Goal: Communication & Community: Share content

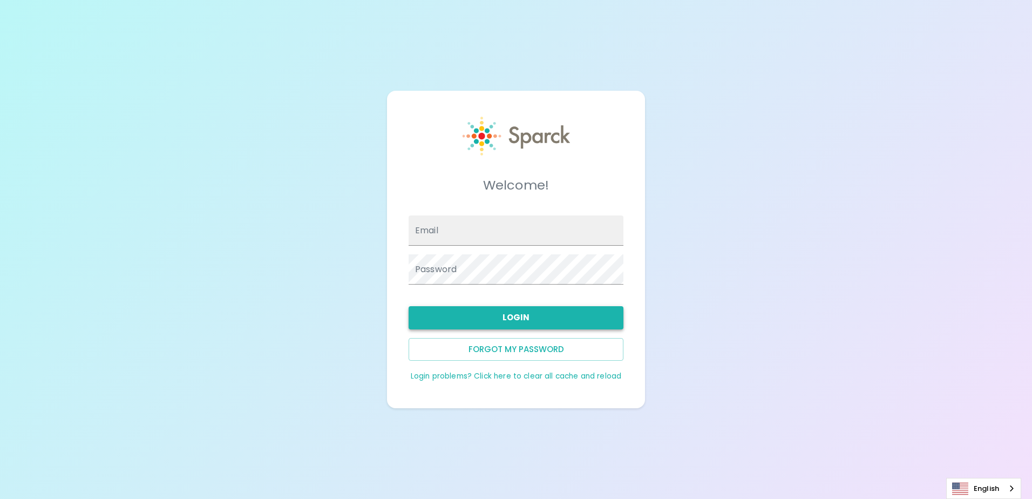
type input "[EMAIL_ADDRESS][DOMAIN_NAME]"
click at [546, 317] on button "Login" at bounding box center [516, 317] width 215 height 23
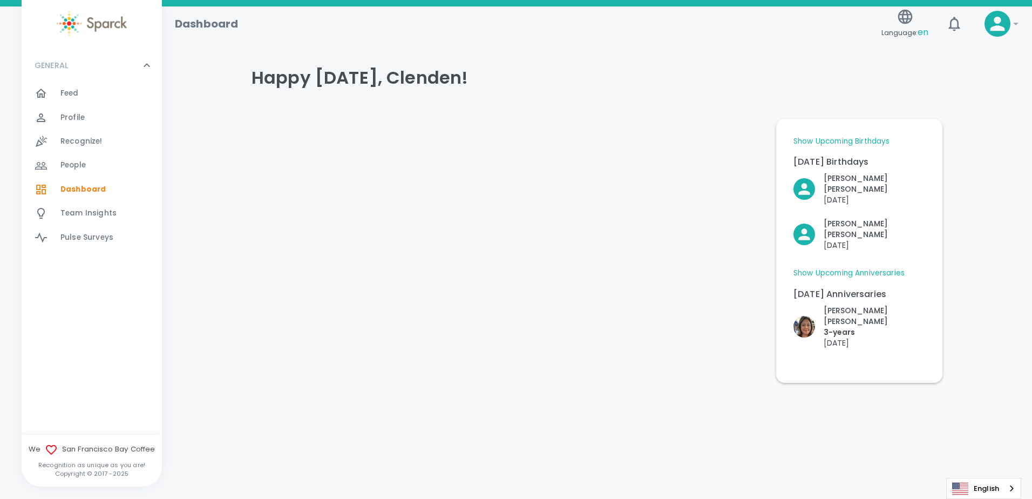
click at [67, 89] on span "Feed" at bounding box center [69, 93] width 18 height 11
click at [78, 88] on span "Feed" at bounding box center [69, 93] width 18 height 11
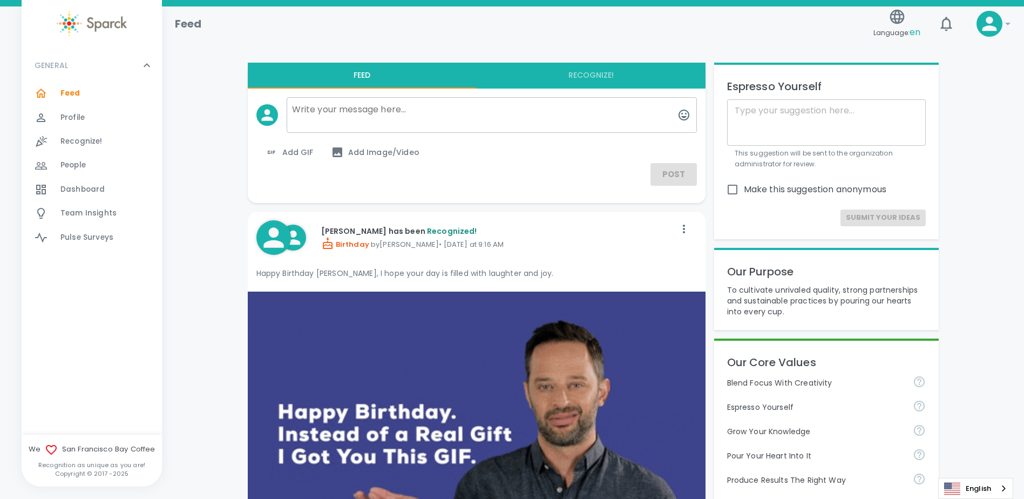
click at [64, 119] on span "Profile" at bounding box center [72, 117] width 24 height 11
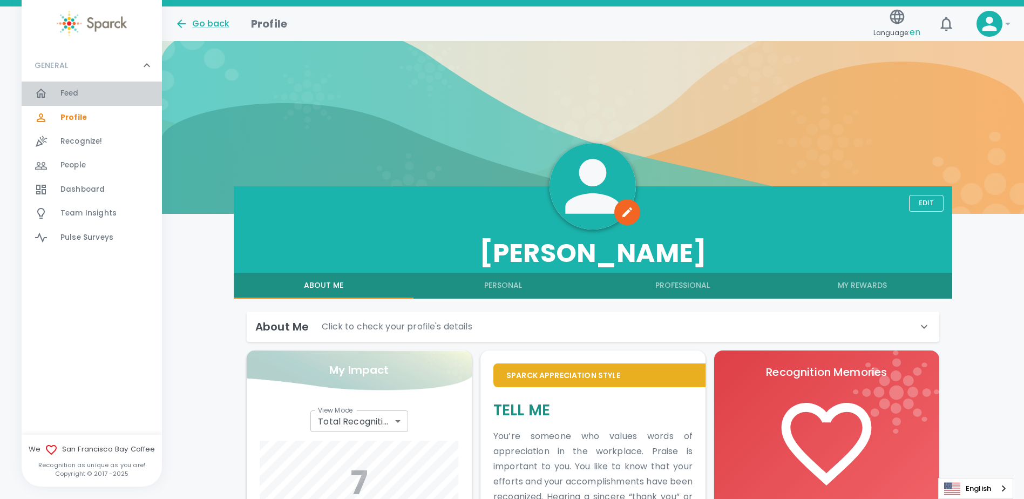
click at [73, 91] on span "Feed" at bounding box center [69, 93] width 18 height 11
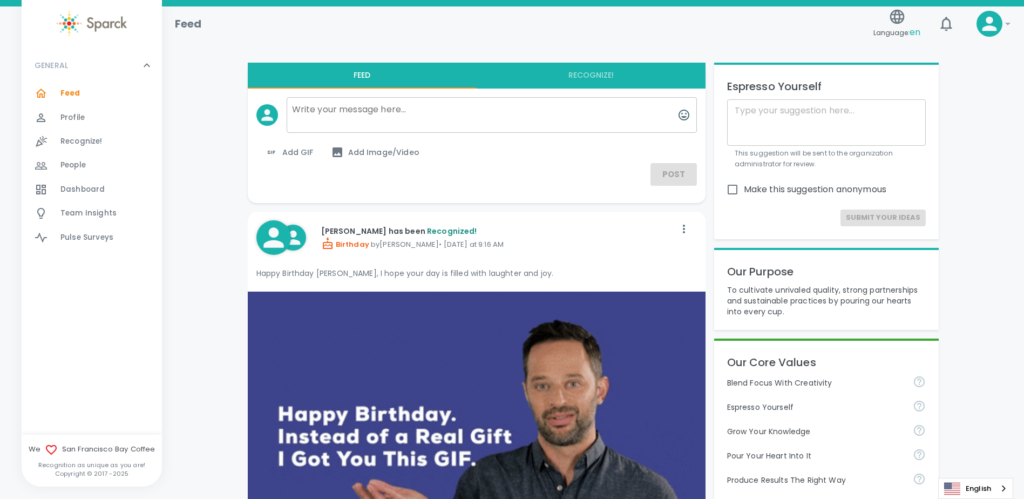
click at [88, 118] on div "Profile 0" at bounding box center [111, 117] width 102 height 15
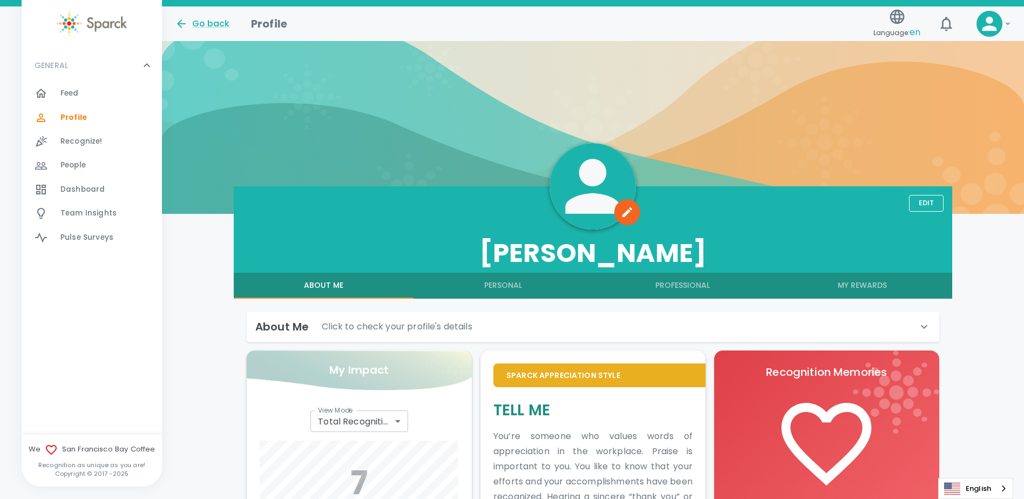
click at [85, 98] on div "Feed 0" at bounding box center [111, 93] width 102 height 15
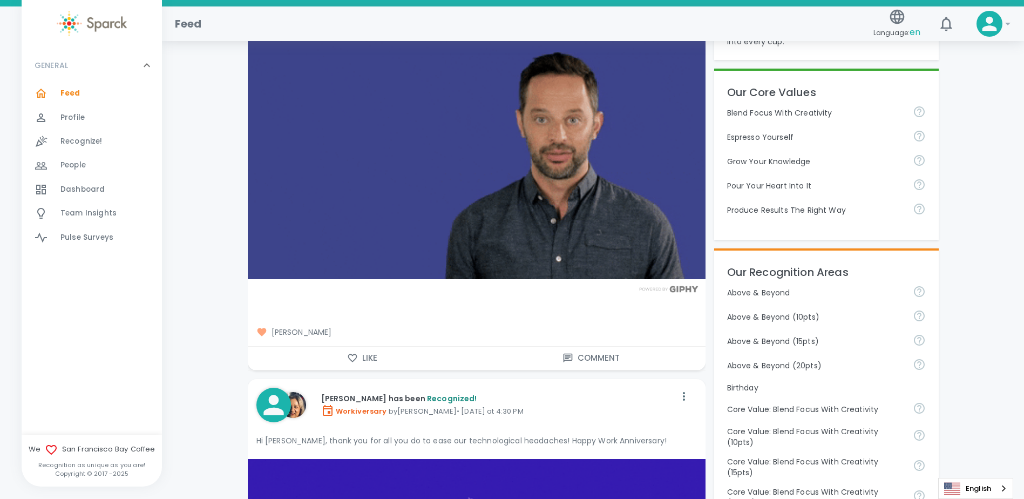
scroll to position [486, 0]
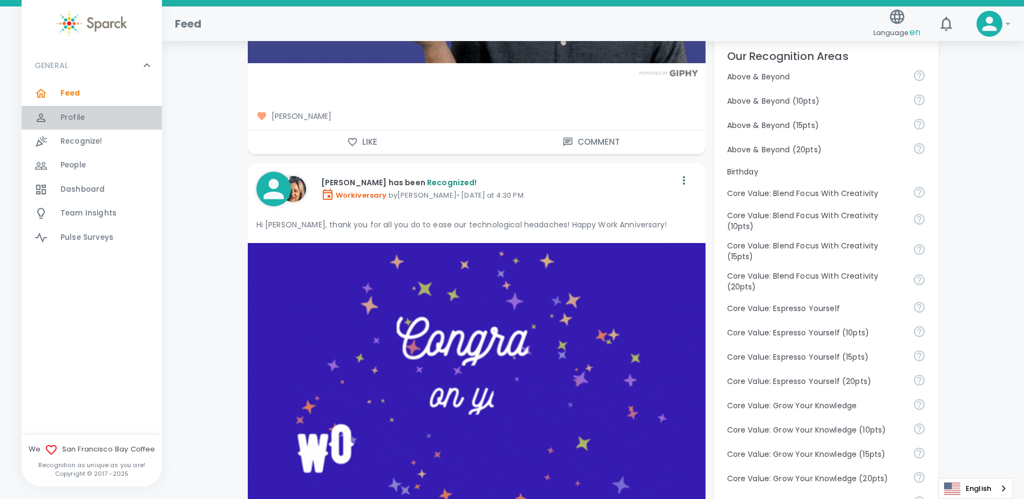
click at [77, 119] on span "Profile" at bounding box center [72, 117] width 24 height 11
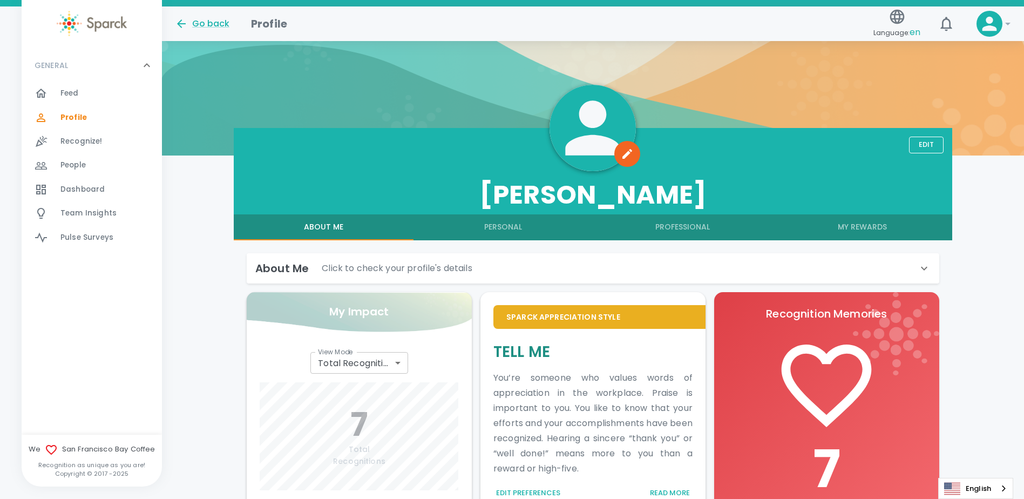
scroll to position [402, 0]
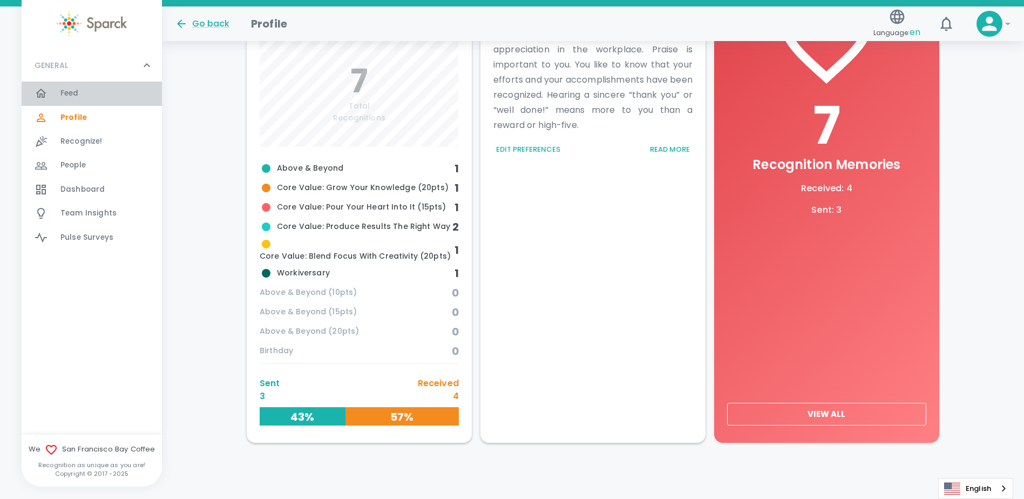
click at [75, 92] on span "Feed" at bounding box center [69, 93] width 18 height 11
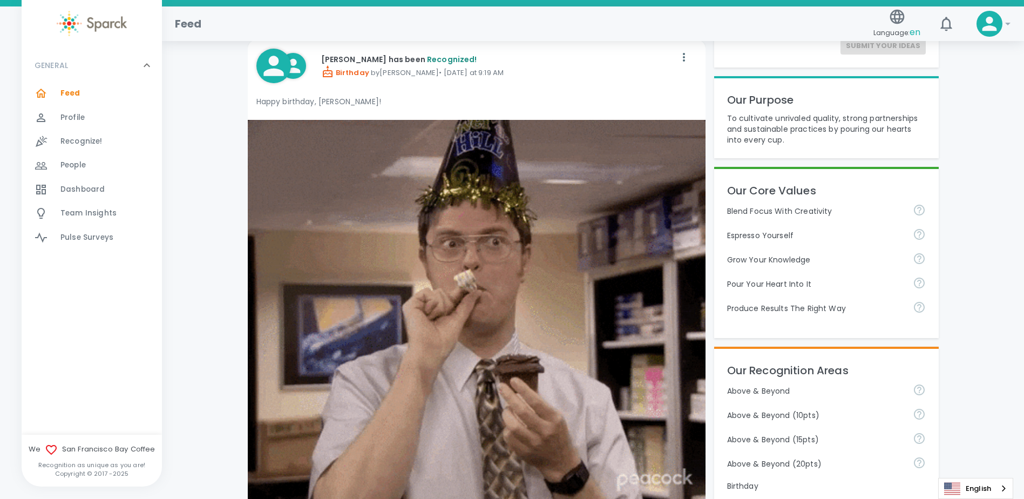
scroll to position [108, 0]
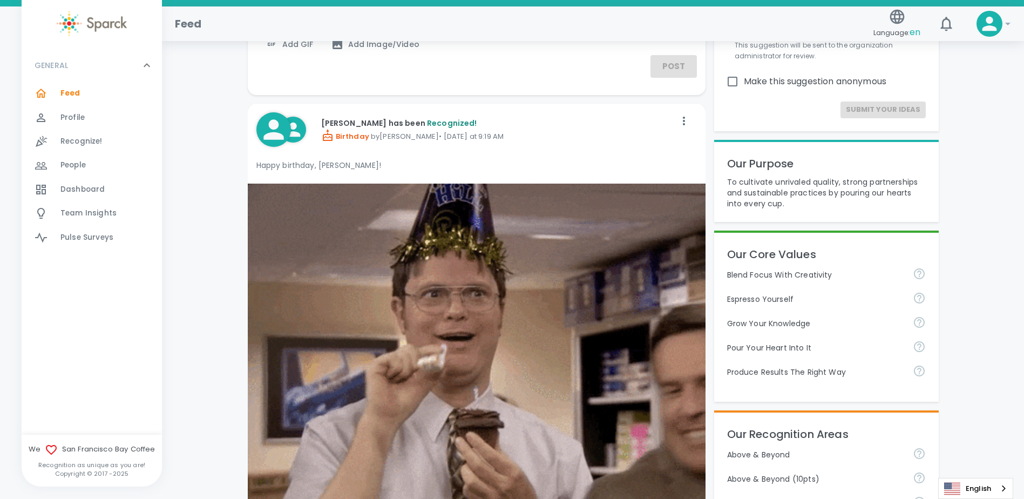
click at [83, 185] on span "Dashboard" at bounding box center [82, 189] width 44 height 11
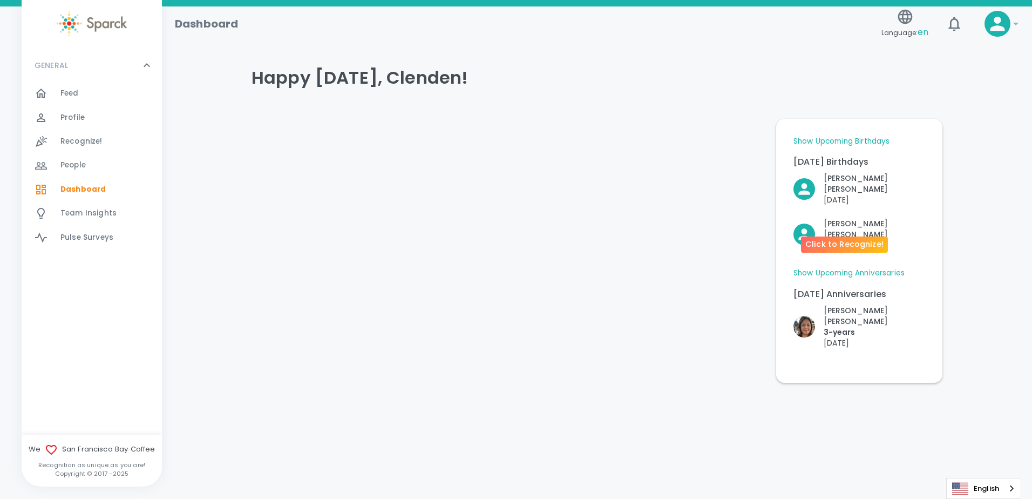
click at [854, 218] on p "Roger Ransford" at bounding box center [875, 229] width 102 height 22
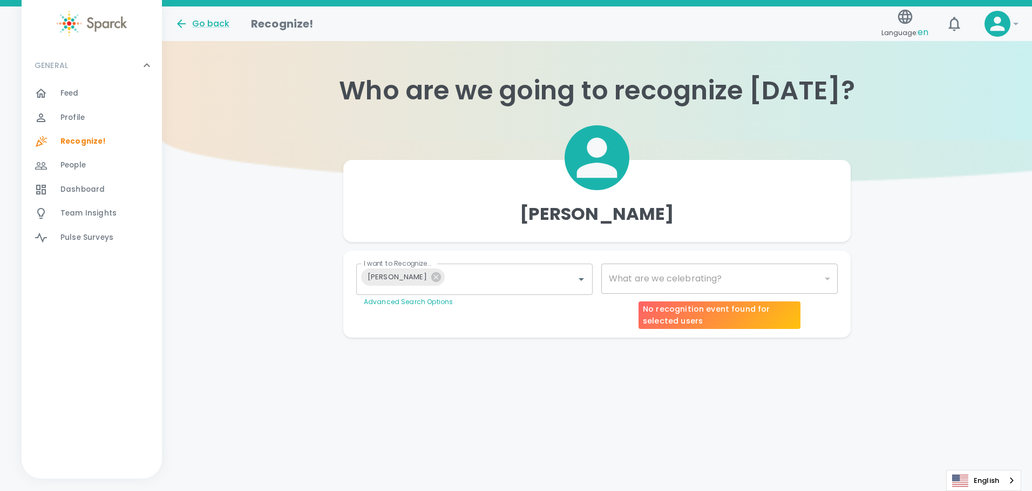
click at [668, 288] on div "​" at bounding box center [720, 279] width 237 height 30
type input "2072"
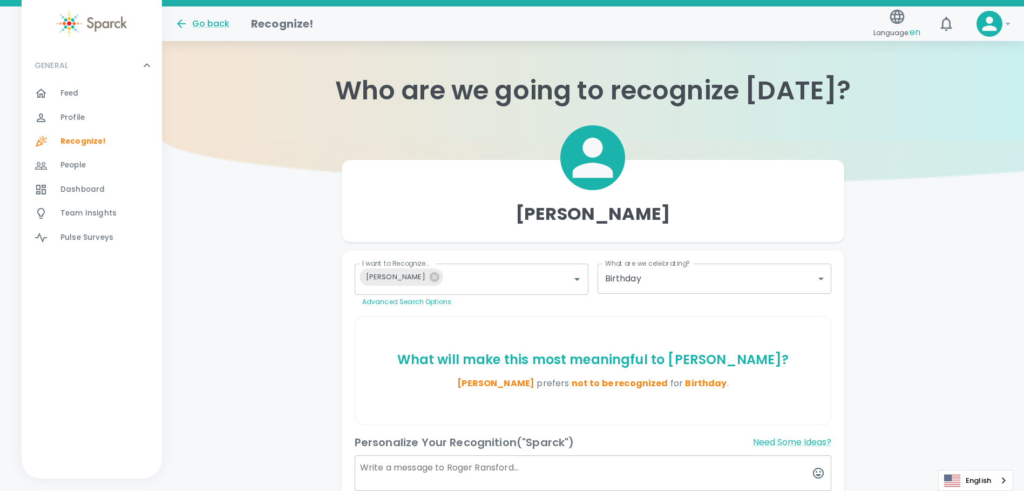
scroll to position [153, 0]
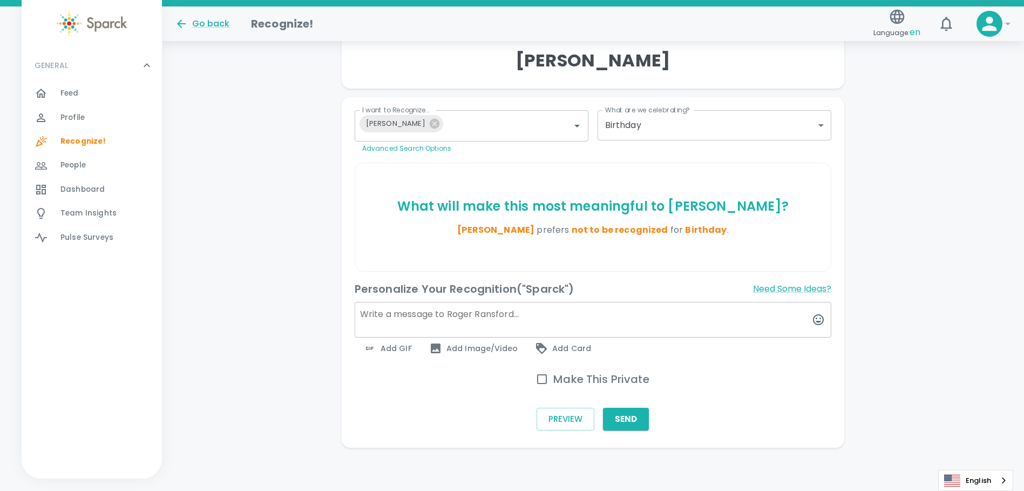
click at [559, 321] on textarea at bounding box center [593, 320] width 477 height 36
paste textarea "Happy Bday Boss! What can you say about a guy like [PERSON_NAME]? No seriously,…"
type textarea "Happy Bday Boss! What can you say about a guy like [PERSON_NAME]? No seriously,…"
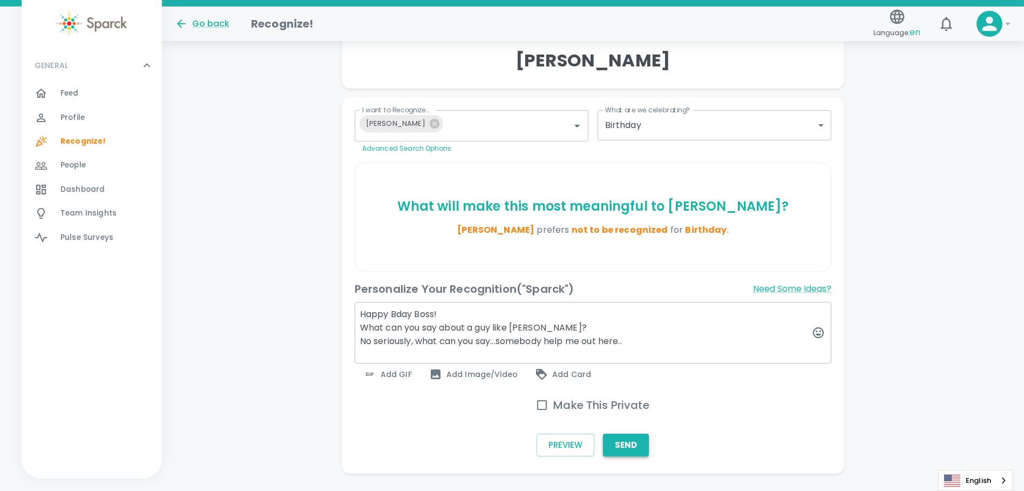
click at [628, 443] on button "Send" at bounding box center [626, 445] width 46 height 23
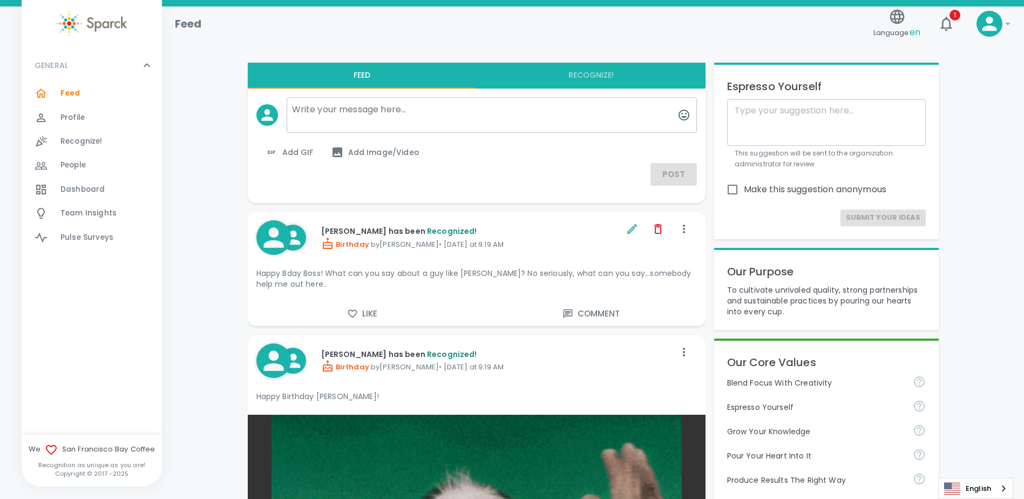
click at [73, 107] on div "Profile 0" at bounding box center [92, 118] width 140 height 24
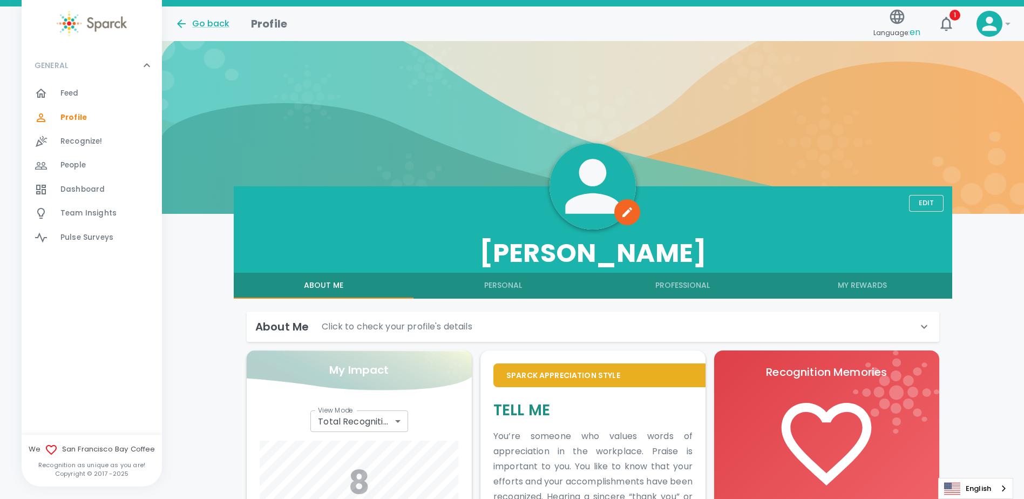
click at [73, 92] on span "Feed" at bounding box center [69, 93] width 18 height 11
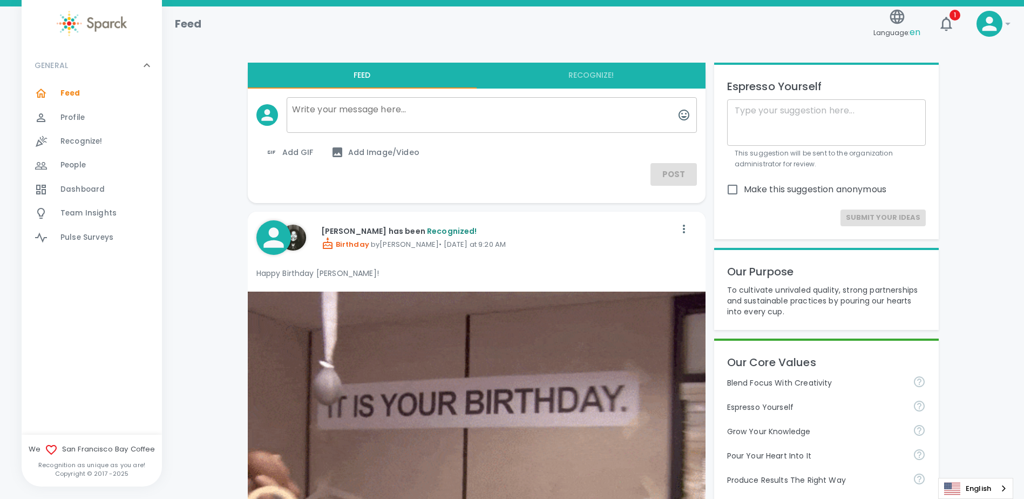
click at [80, 120] on span "Profile" at bounding box center [72, 117] width 24 height 11
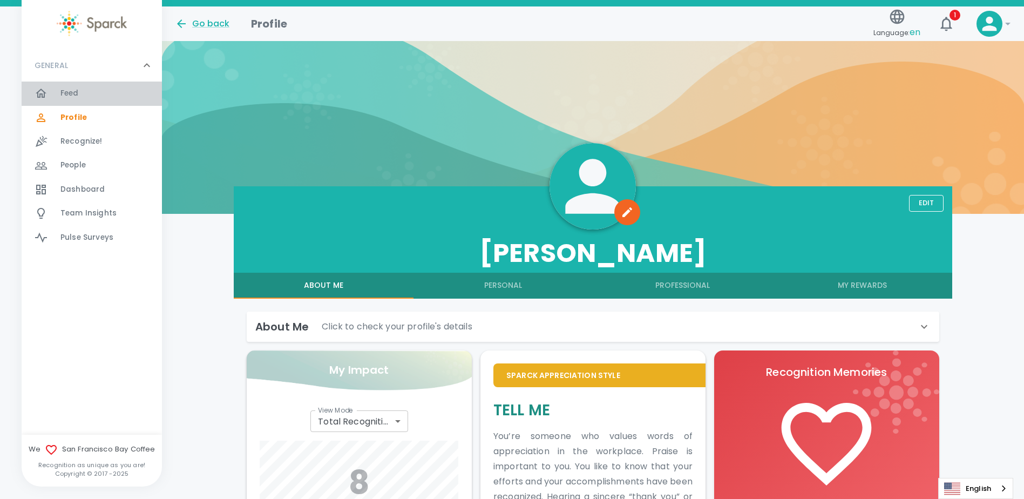
click at [82, 87] on div "Feed 0" at bounding box center [111, 93] width 102 height 15
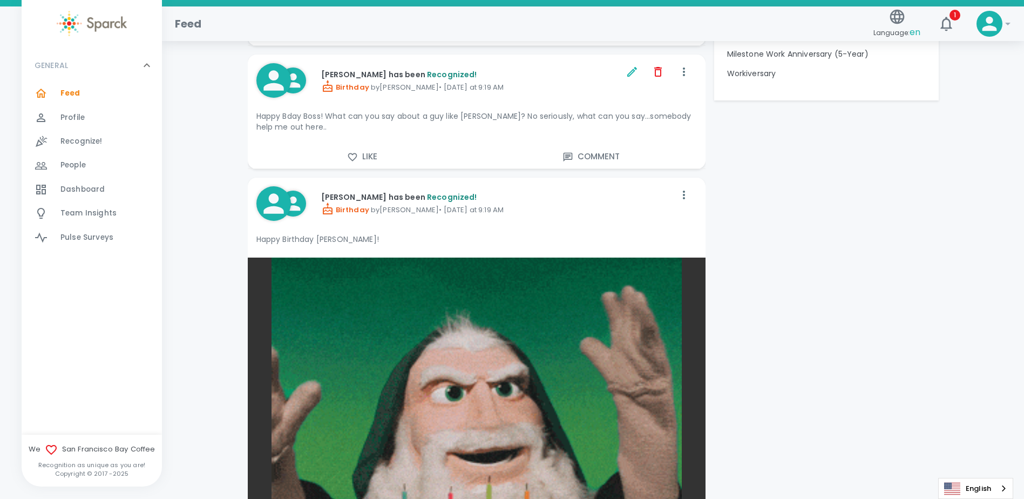
scroll to position [1566, 0]
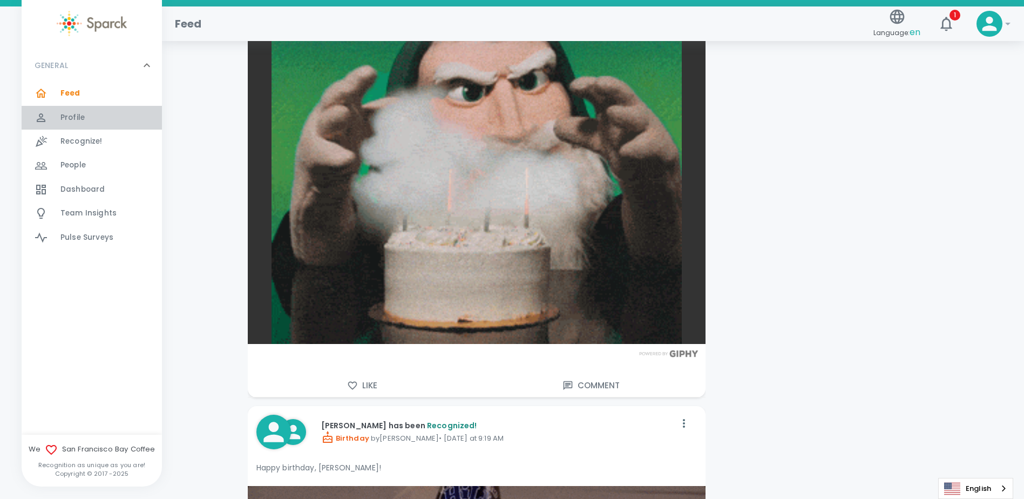
click at [63, 118] on span "Profile" at bounding box center [72, 117] width 24 height 11
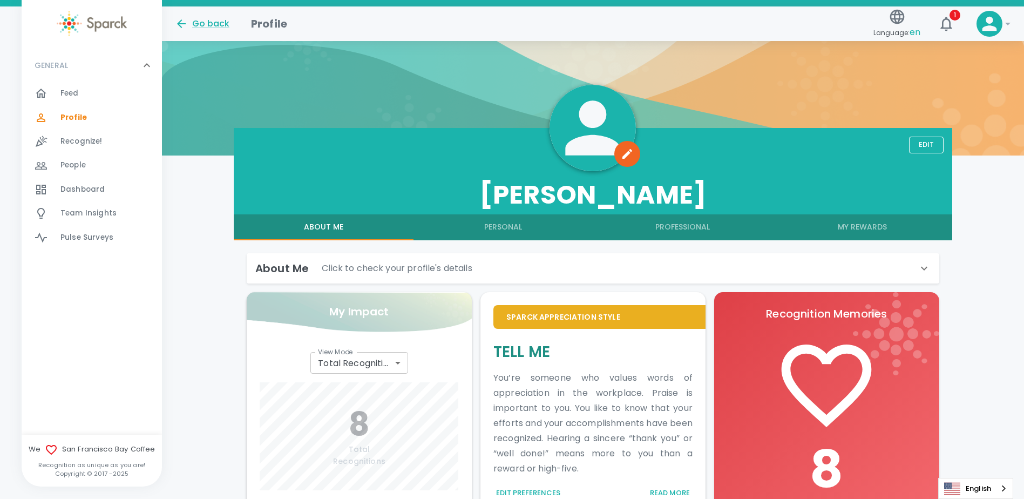
scroll to position [402, 0]
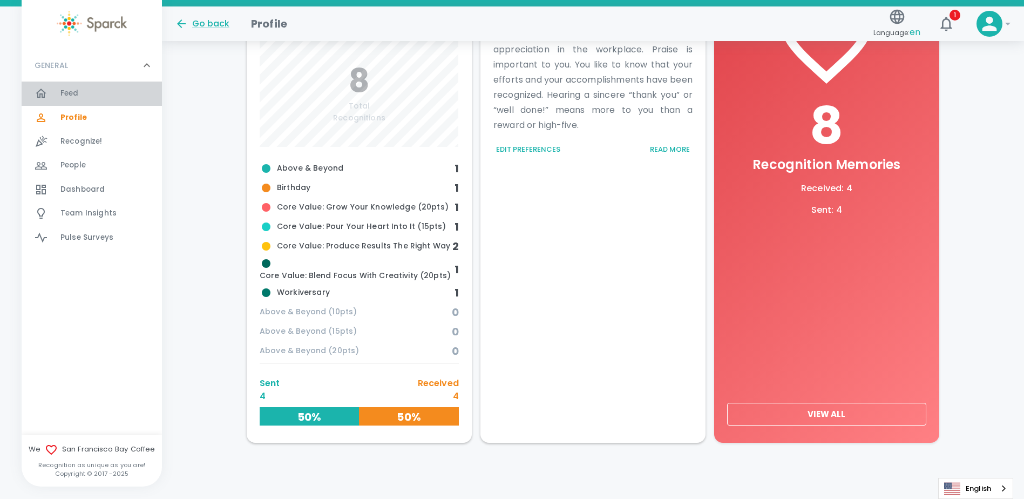
click at [64, 91] on span "Feed" at bounding box center [69, 93] width 18 height 11
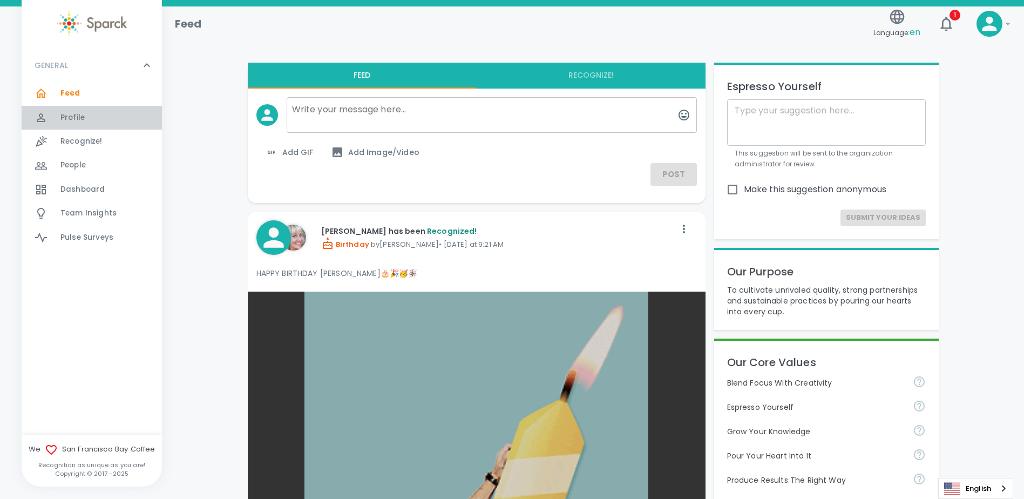
click at [76, 125] on span "Profile 0" at bounding box center [72, 117] width 24 height 15
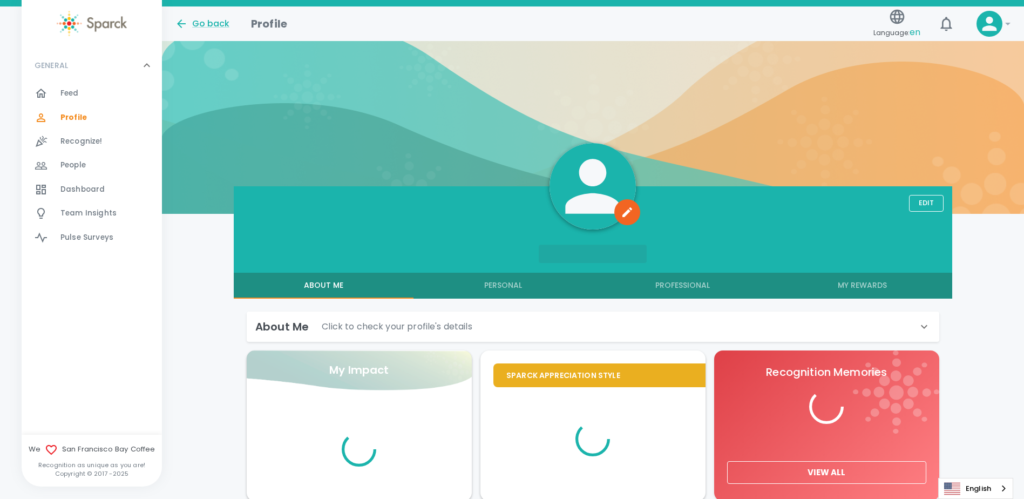
click at [77, 96] on span "Feed" at bounding box center [69, 93] width 18 height 11
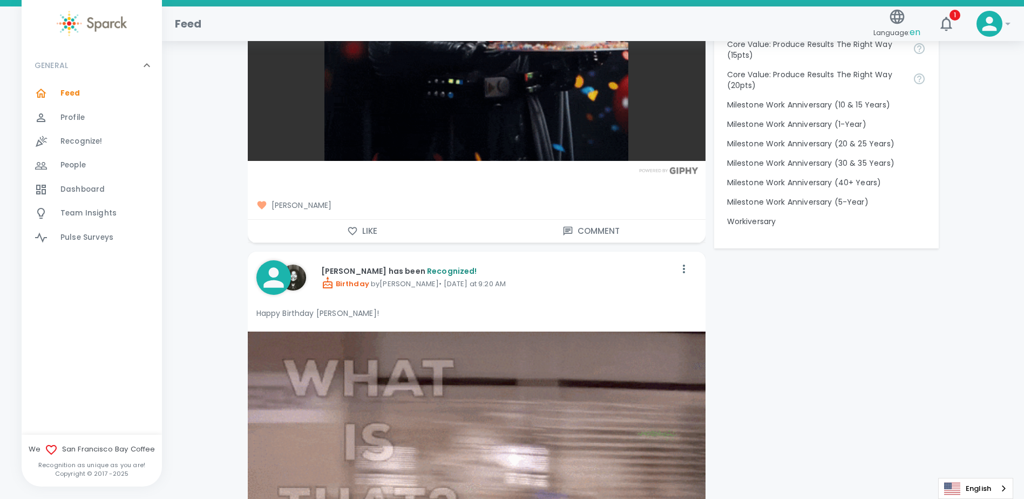
scroll to position [1026, 0]
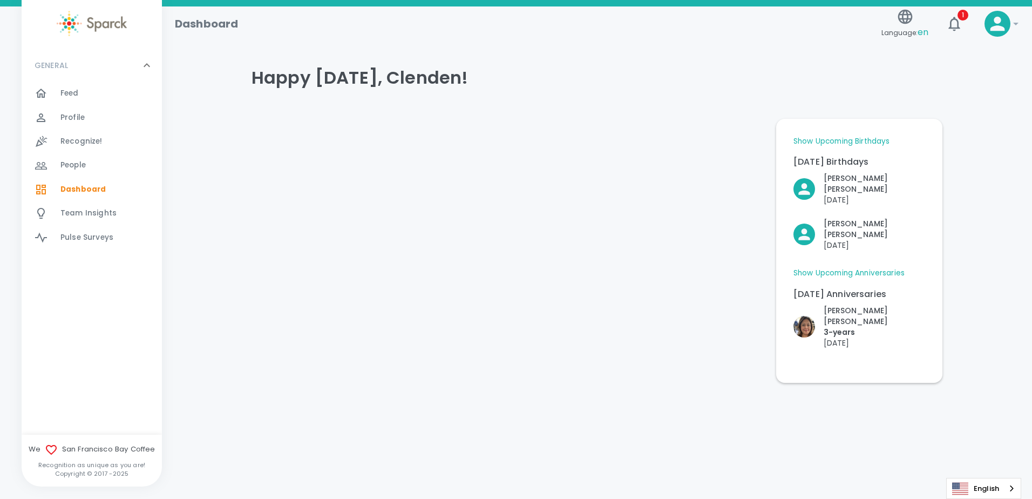
click at [956, 10] on div "1" at bounding box center [950, 19] width 35 height 35
click at [957, 18] on icon "button" at bounding box center [954, 23] width 17 height 17
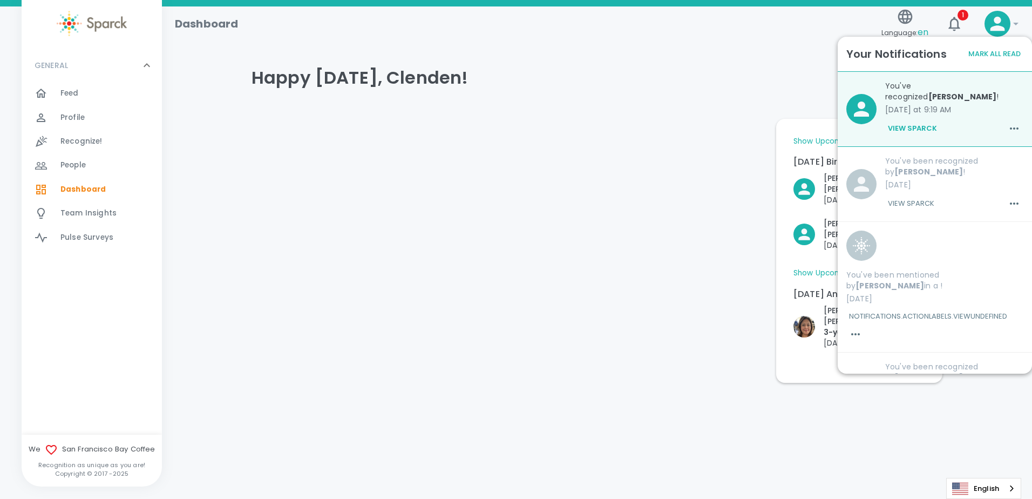
click at [722, 93] on div "Happy Friday, Clenden!" at bounding box center [593, 77] width 700 height 65
click at [67, 96] on span "Feed" at bounding box center [69, 93] width 18 height 11
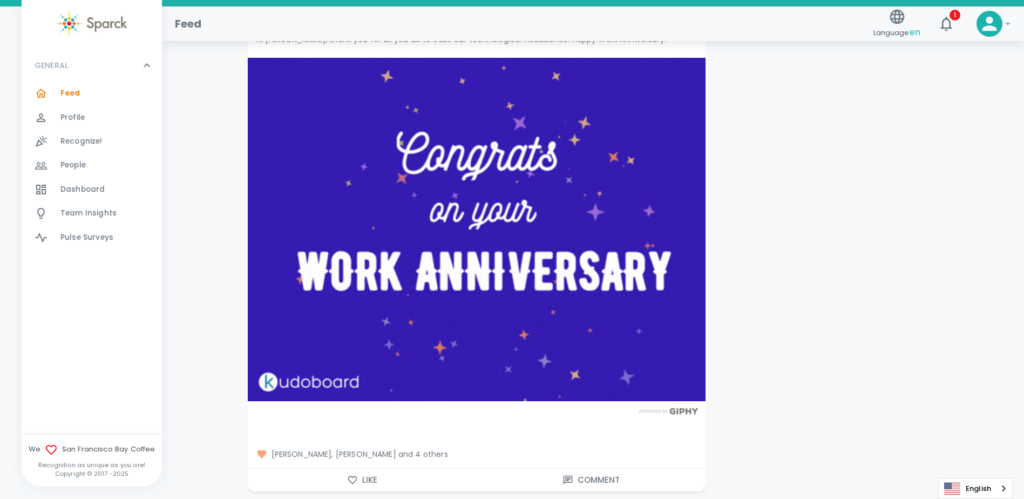
scroll to position [4320, 0]
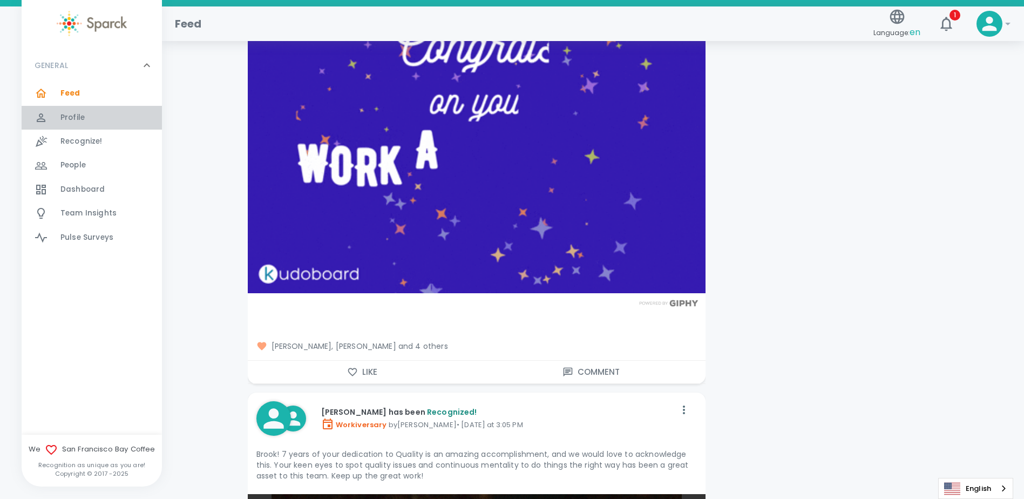
click at [89, 118] on div "Profile 0" at bounding box center [111, 117] width 102 height 15
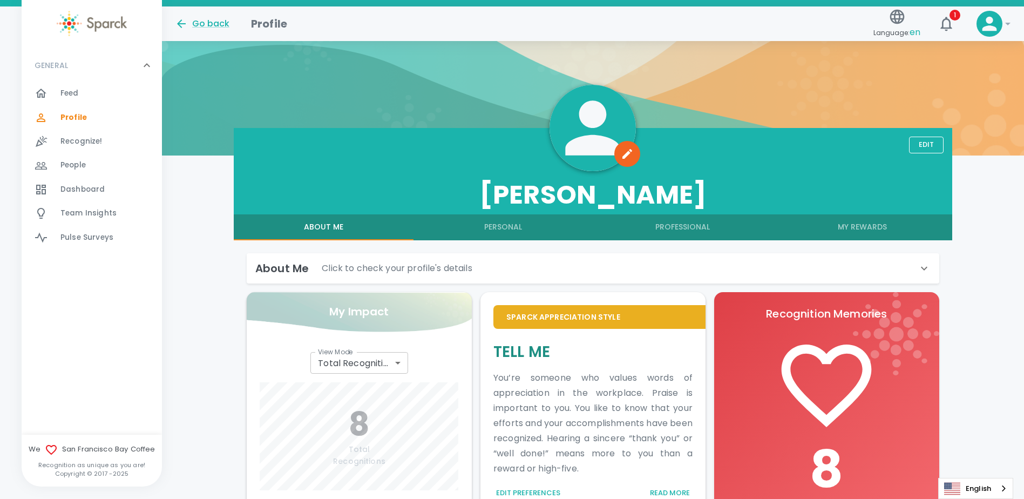
scroll to position [402, 0]
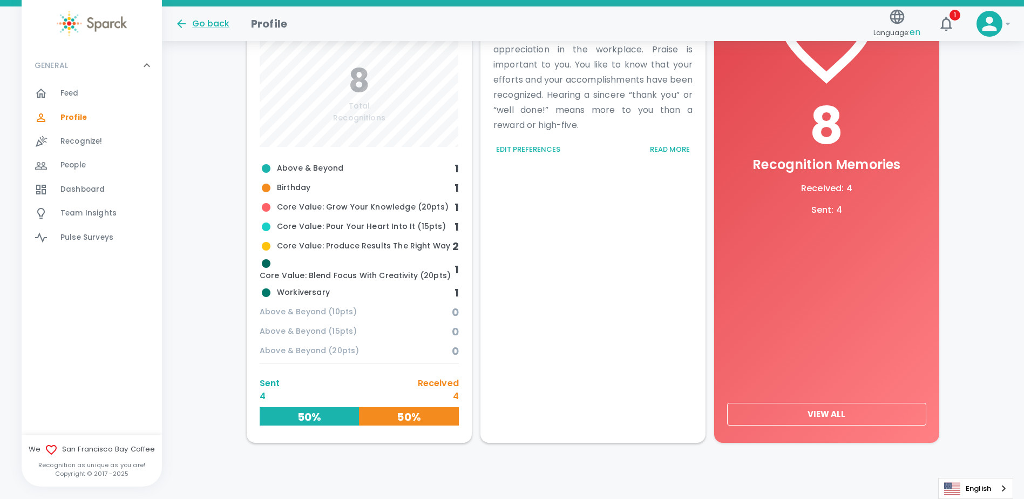
click at [83, 90] on div "Feed 0" at bounding box center [111, 93] width 102 height 15
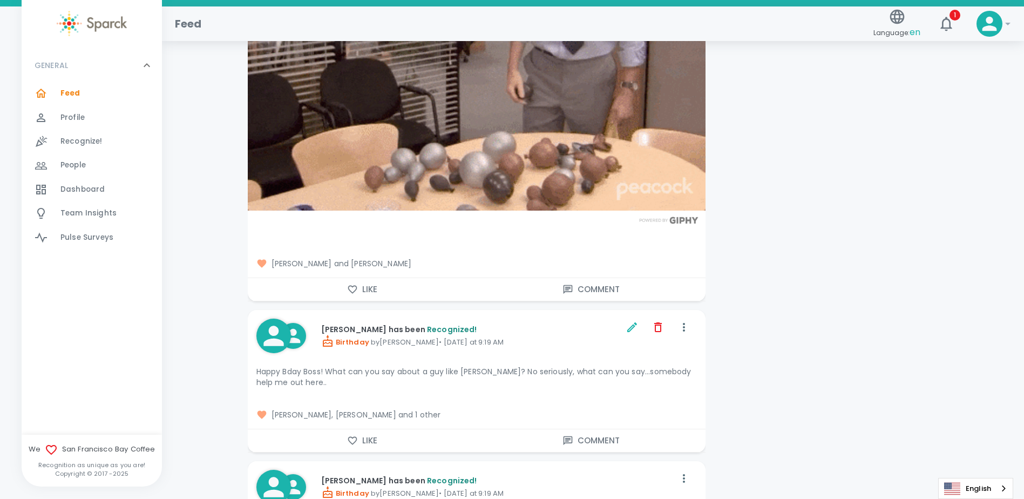
scroll to position [2538, 0]
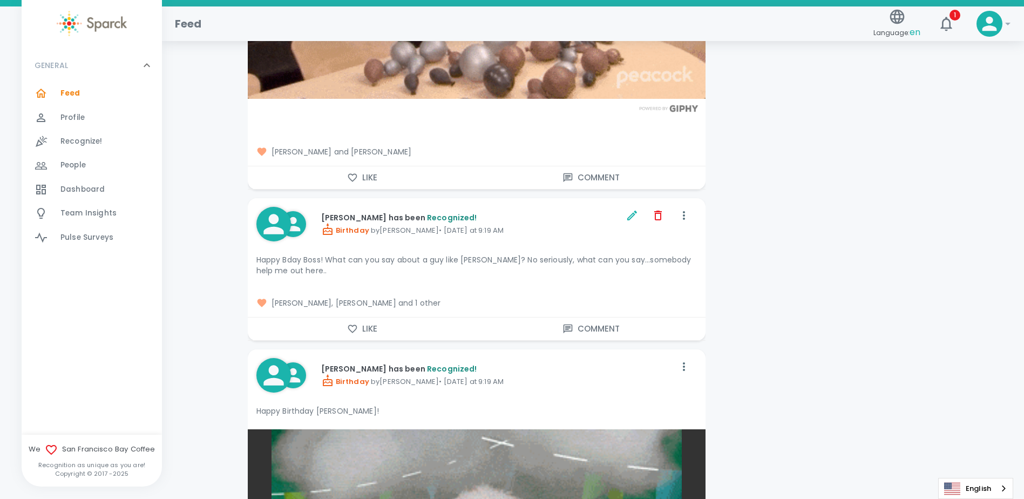
click at [415, 303] on span "[PERSON_NAME], [PERSON_NAME] and 1 other" at bounding box center [476, 303] width 441 height 11
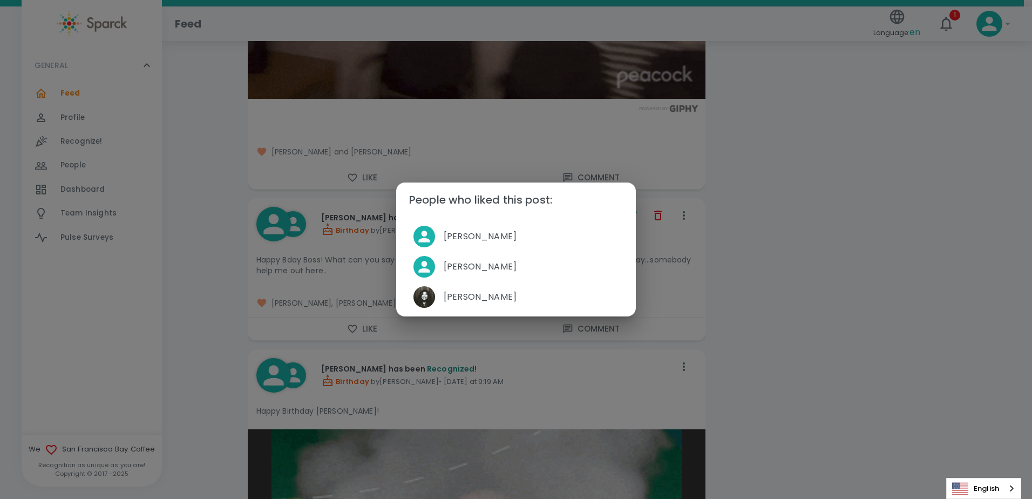
click at [964, 307] on div "People who liked this post: Palvinder Mann Jack Brown Angel Coloyan" at bounding box center [516, 249] width 1032 height 499
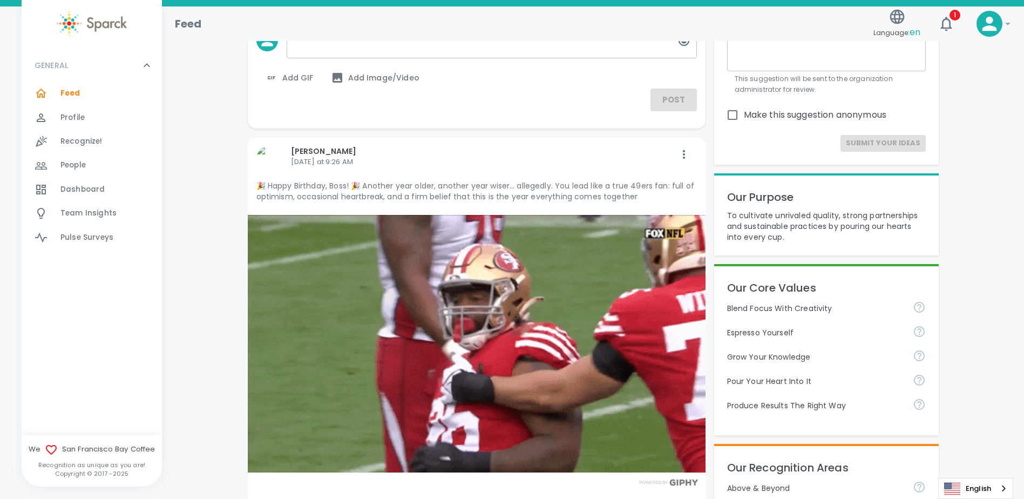
scroll to position [0, 0]
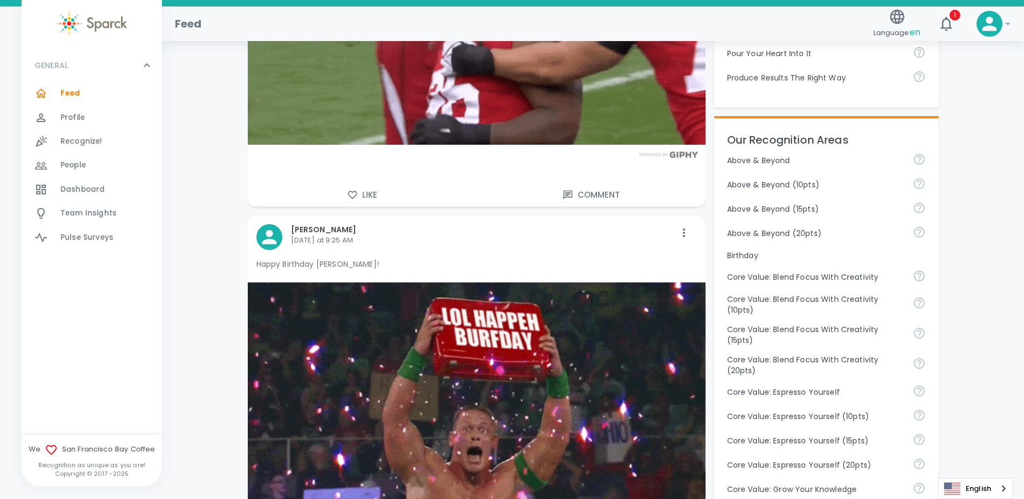
scroll to position [486, 0]
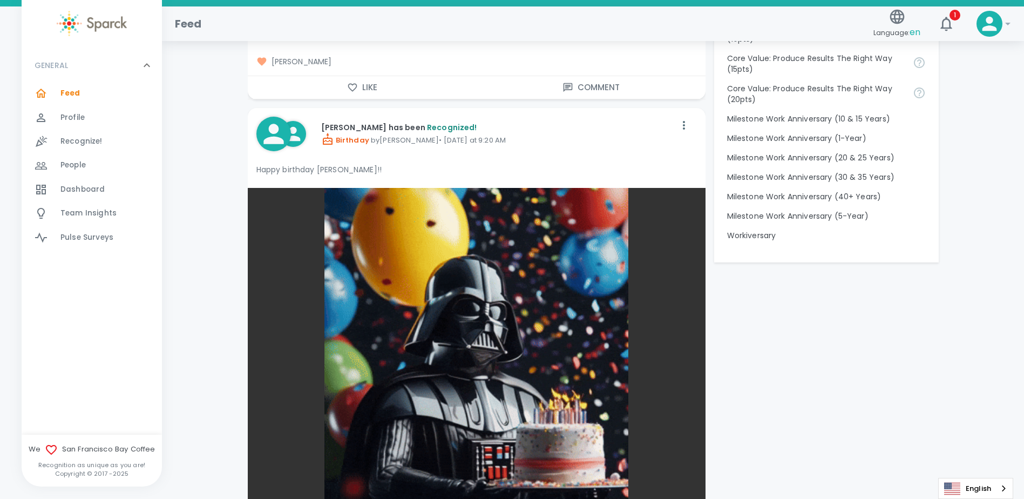
scroll to position [810, 0]
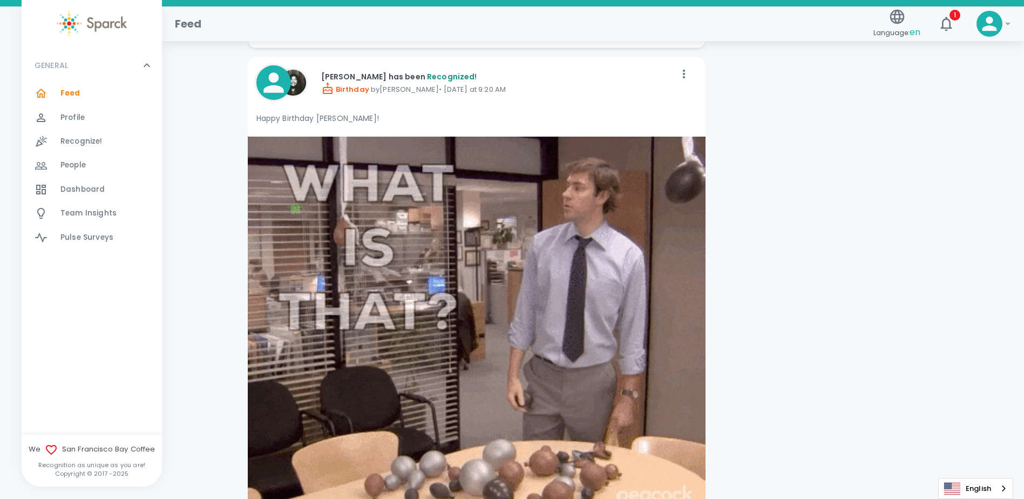
scroll to position [2430, 0]
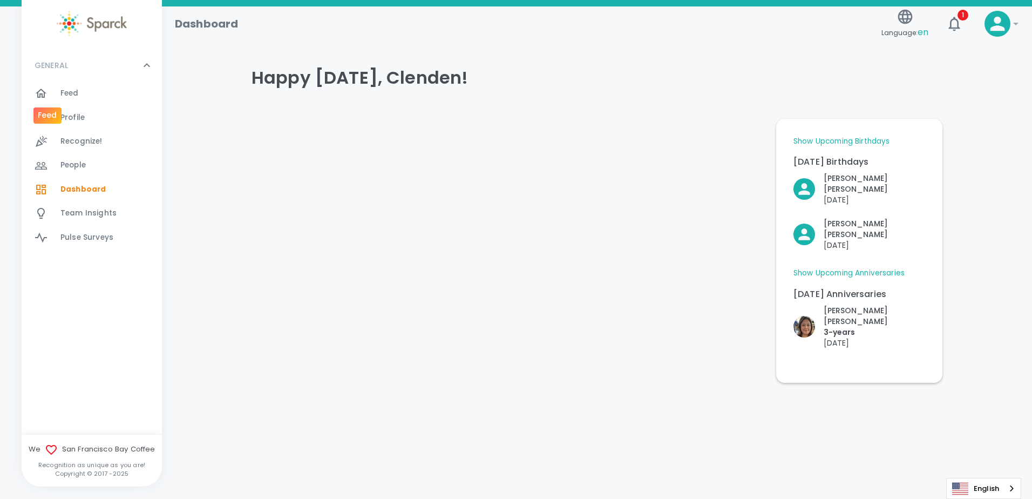
click at [55, 92] on div at bounding box center [48, 93] width 26 height 13
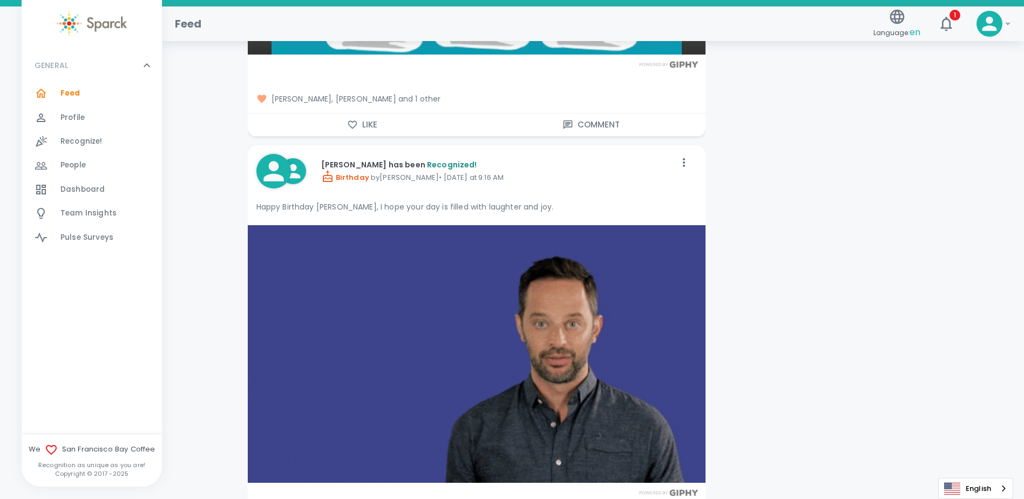
scroll to position [4806, 0]
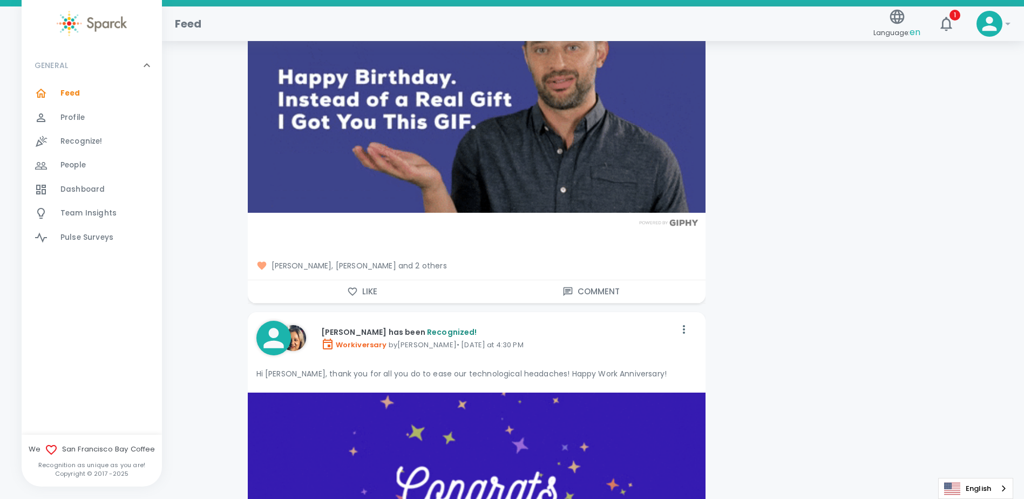
click at [409, 266] on span "[PERSON_NAME], [PERSON_NAME] and 2 others" at bounding box center [476, 265] width 441 height 11
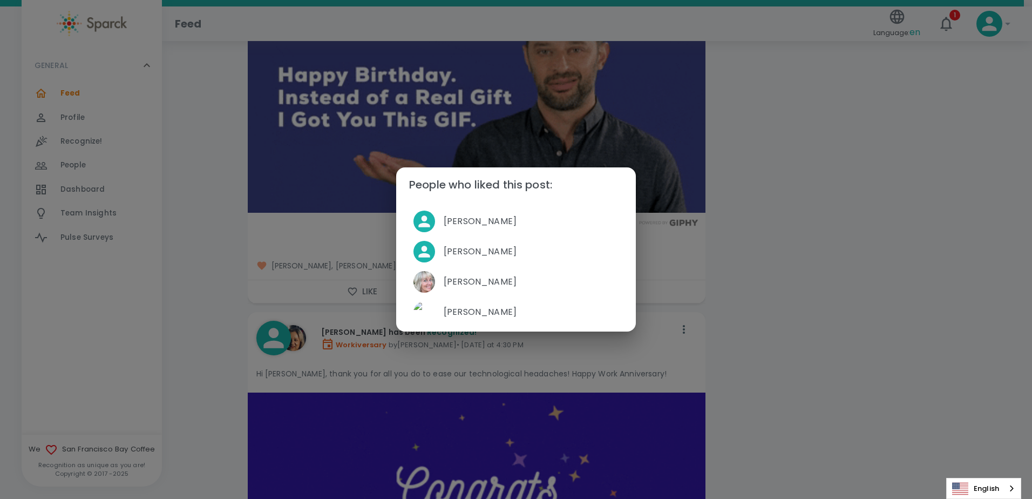
click at [941, 240] on div "People who liked this post: Jack Brown Palvinder Mann Linda Chock David Gutierr…" at bounding box center [516, 249] width 1032 height 499
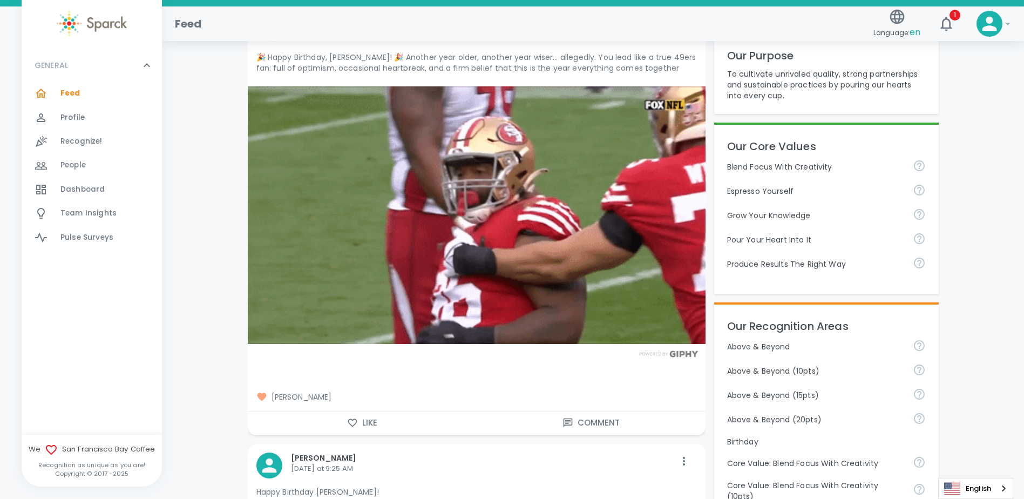
scroll to position [0, 0]
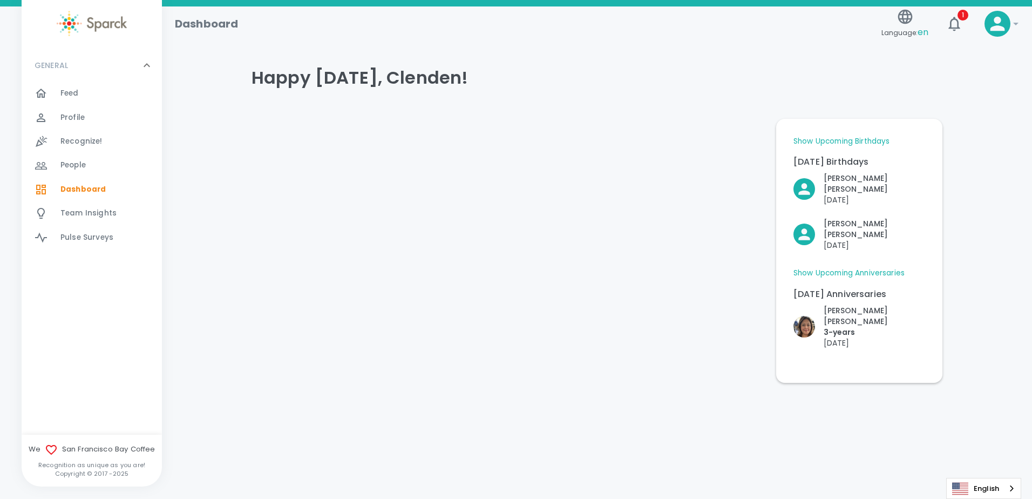
click at [64, 98] on span "Feed" at bounding box center [69, 93] width 18 height 11
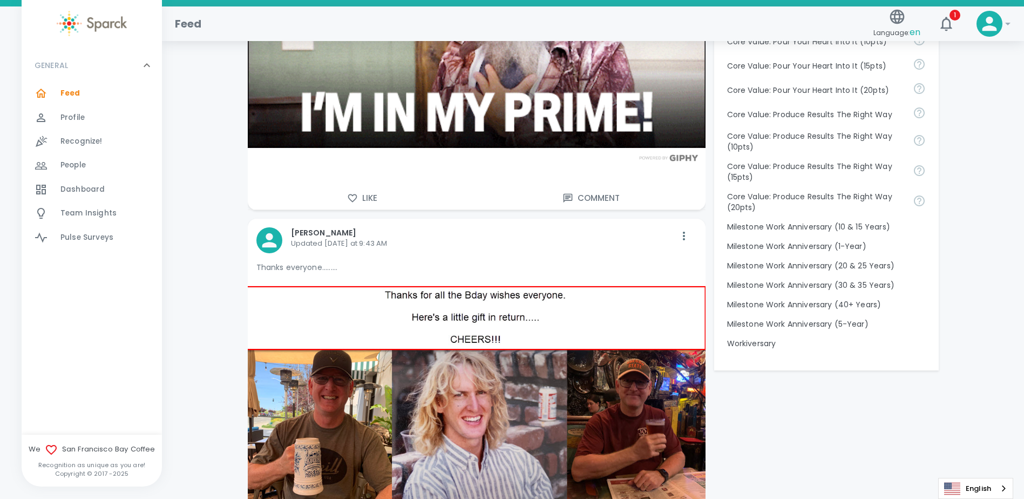
scroll to position [1188, 0]
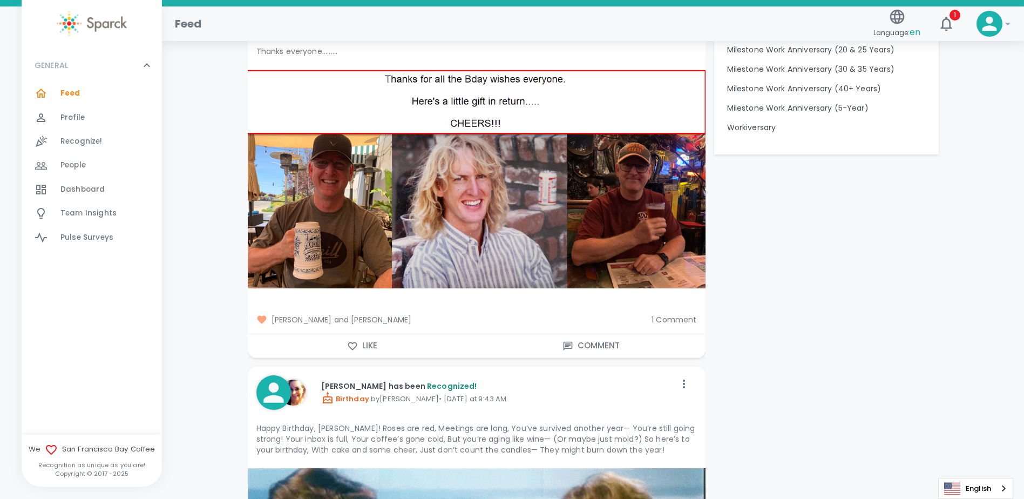
click at [681, 320] on span "1 Comment" at bounding box center [674, 319] width 45 height 11
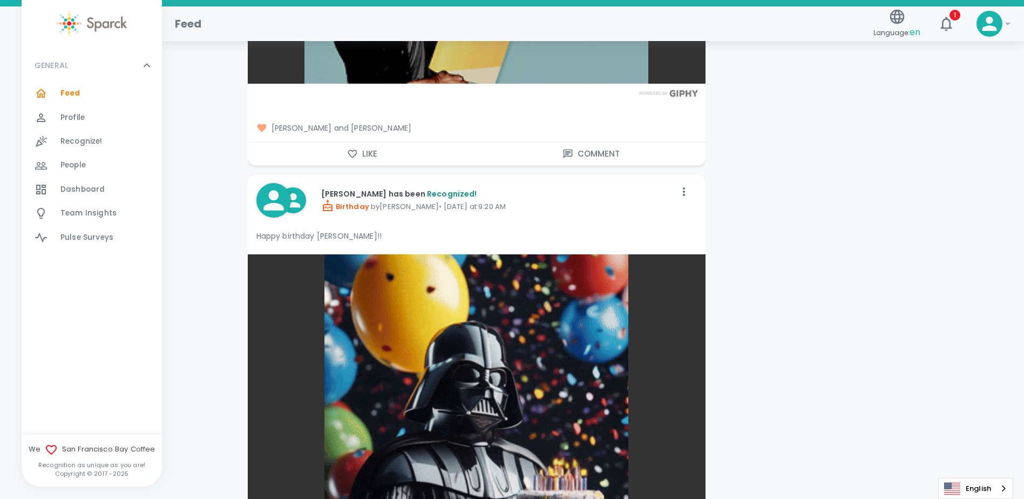
scroll to position [3564, 0]
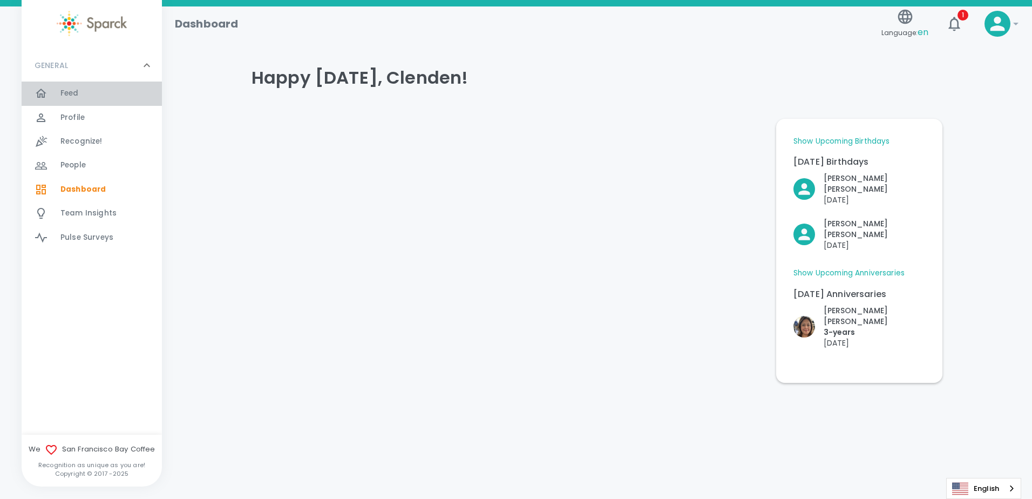
click at [83, 95] on div "Feed 0" at bounding box center [111, 93] width 102 height 15
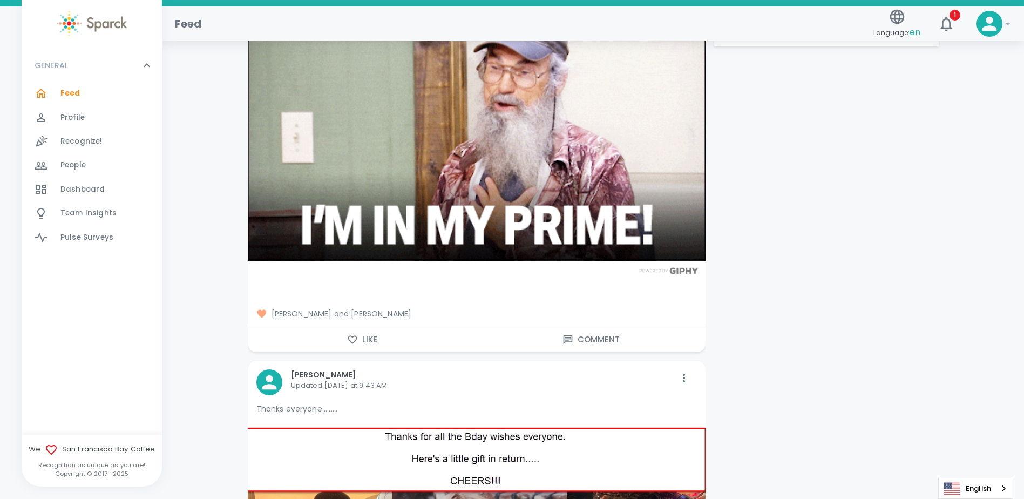
scroll to position [1620, 0]
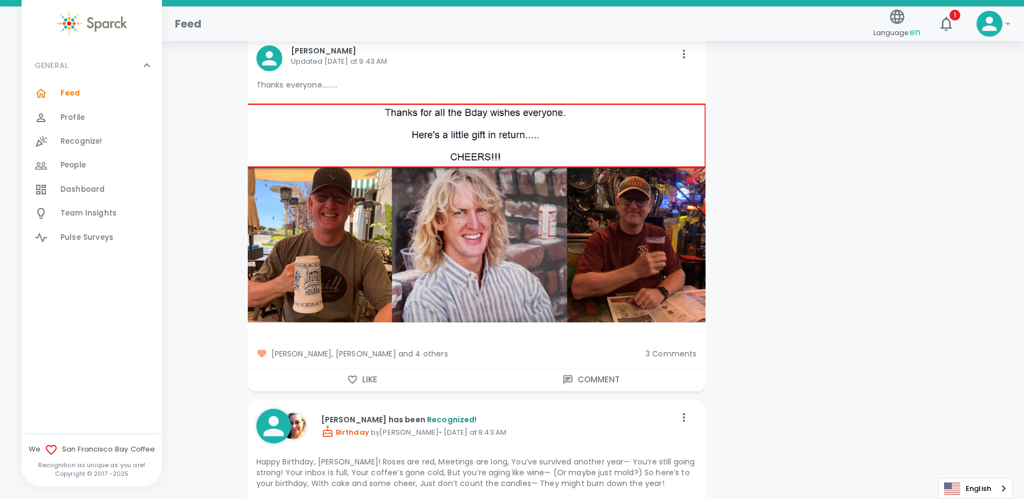
click at [662, 355] on span "3 Comments" at bounding box center [671, 353] width 51 height 11
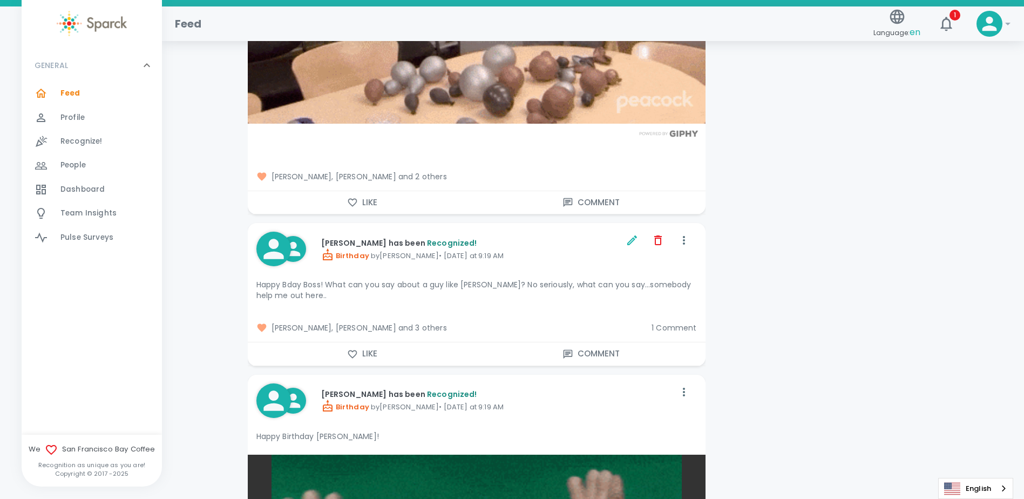
scroll to position [5130, 0]
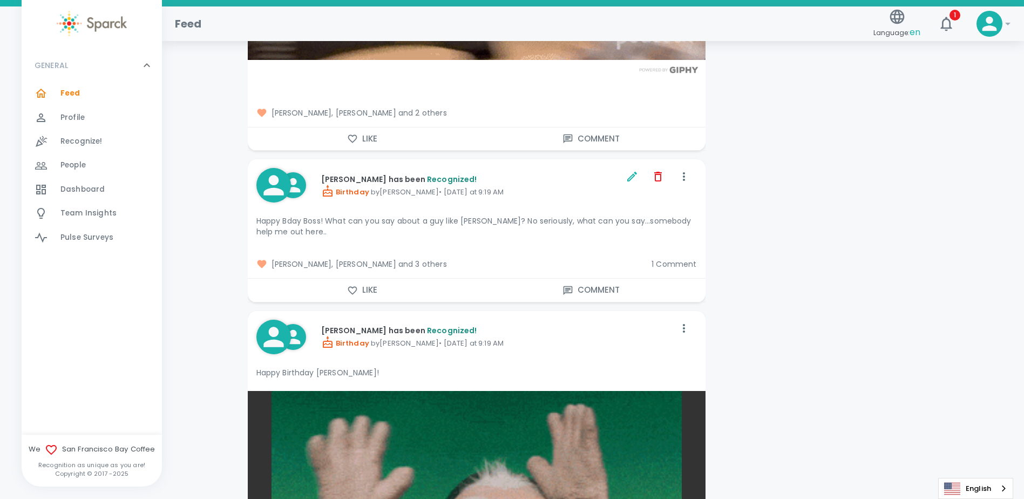
click at [404, 262] on span "[PERSON_NAME], [PERSON_NAME] and 3 others" at bounding box center [449, 264] width 387 height 11
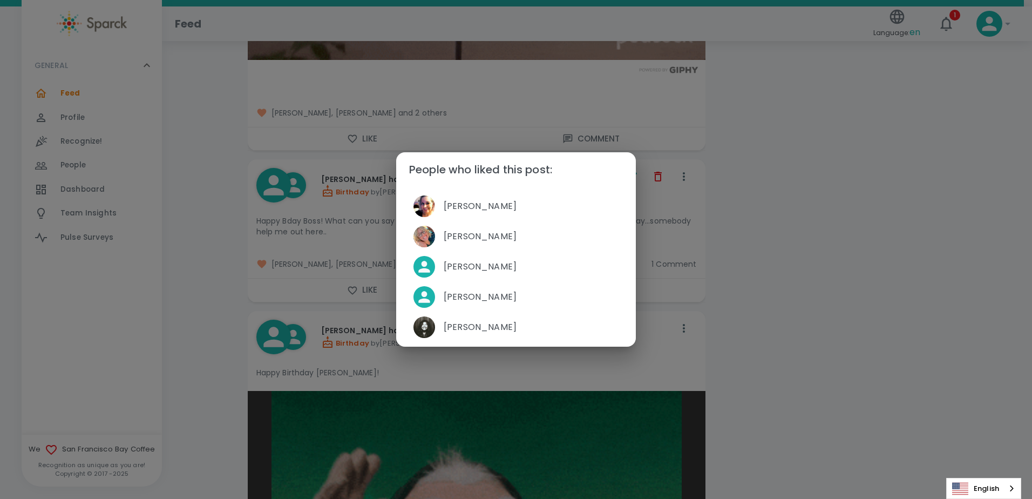
click at [869, 244] on div "People who liked this post: Nikki Meeks Emily Eaton Palvinder Mann Jack Brown A…" at bounding box center [516, 249] width 1032 height 499
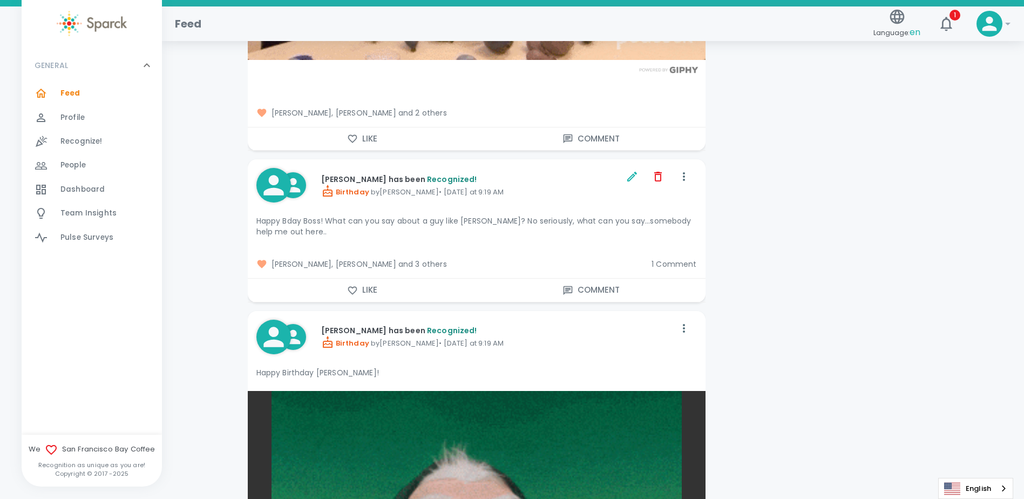
click at [683, 259] on span "1 Comment" at bounding box center [674, 264] width 45 height 11
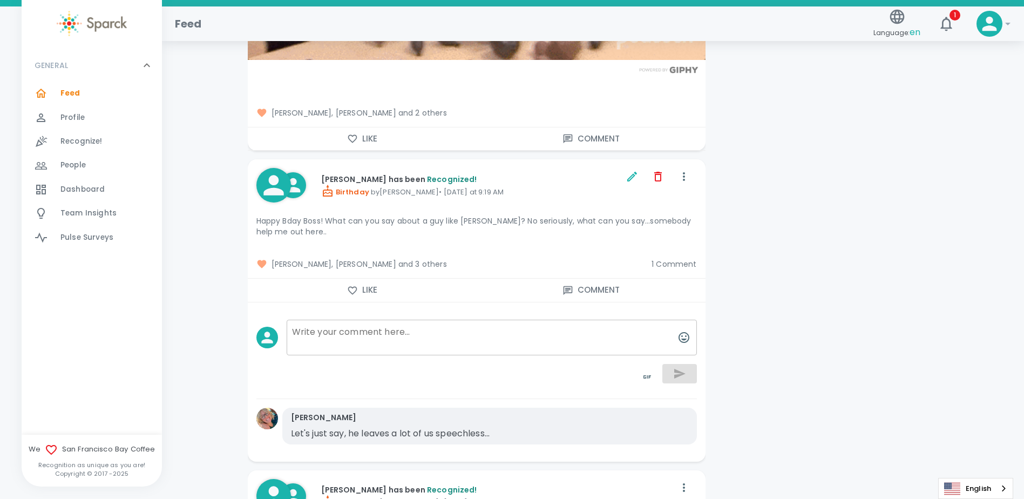
click at [397, 264] on span "[PERSON_NAME], [PERSON_NAME] and 3 others" at bounding box center [449, 264] width 387 height 11
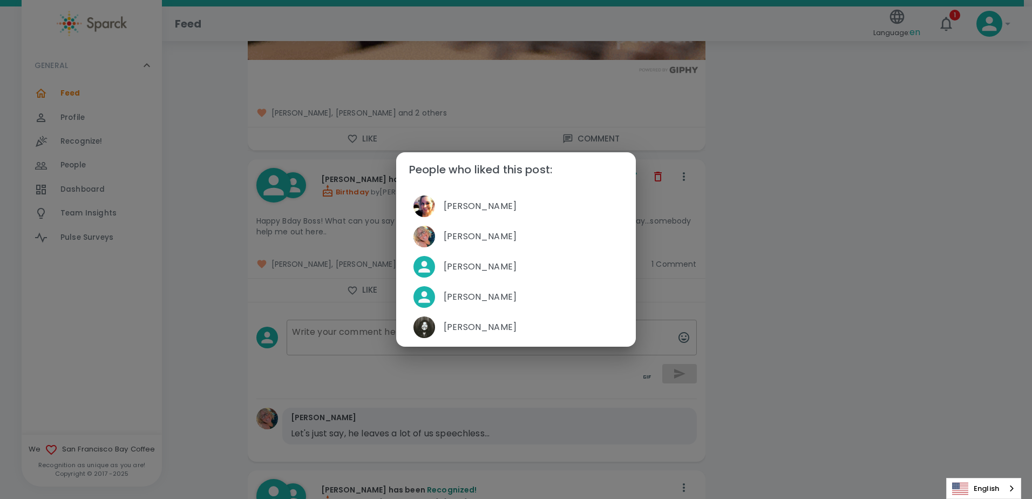
click at [900, 261] on div "People who liked this post: Nikki Meeks Emily Eaton Palvinder Mann Jack Brown A…" at bounding box center [516, 249] width 1032 height 499
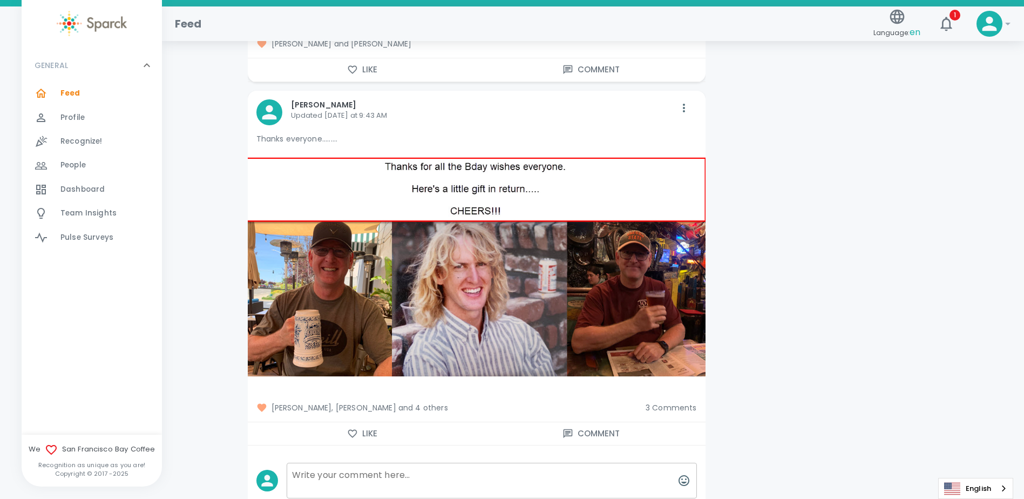
scroll to position [1836, 0]
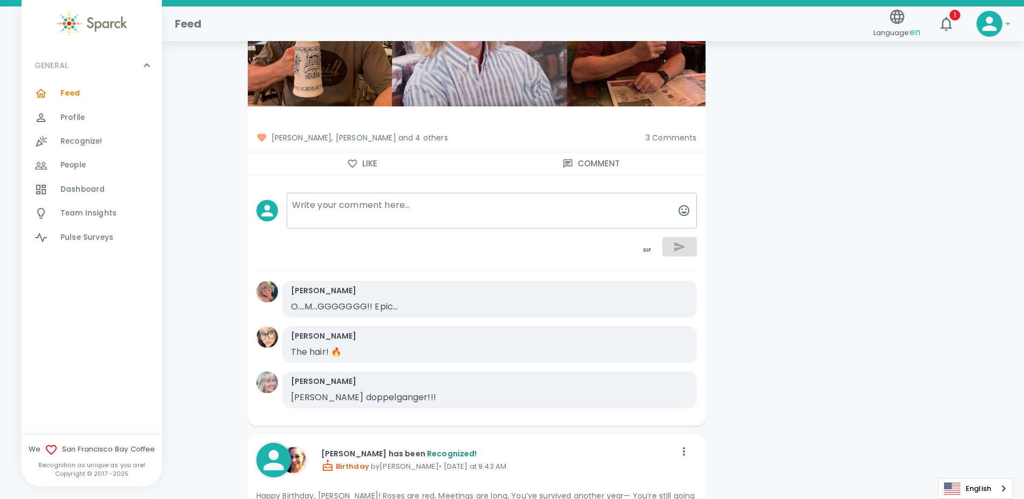
click at [406, 135] on span "Linda Chock, Angel Coloyan and 4 others" at bounding box center [446, 137] width 381 height 11
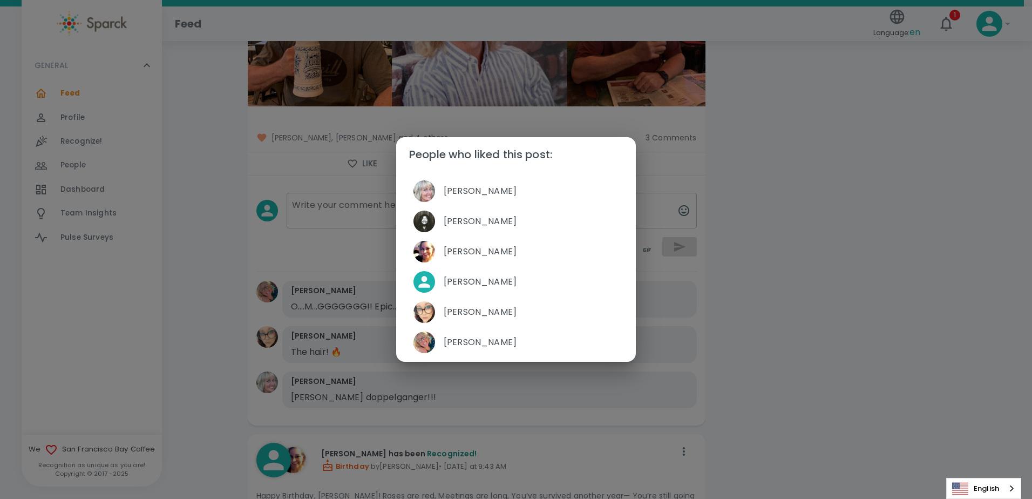
click at [890, 260] on div "People who liked this post: Linda Chock Angel Coloyan Nikki Meeks Joanna Ruvalc…" at bounding box center [516, 249] width 1032 height 499
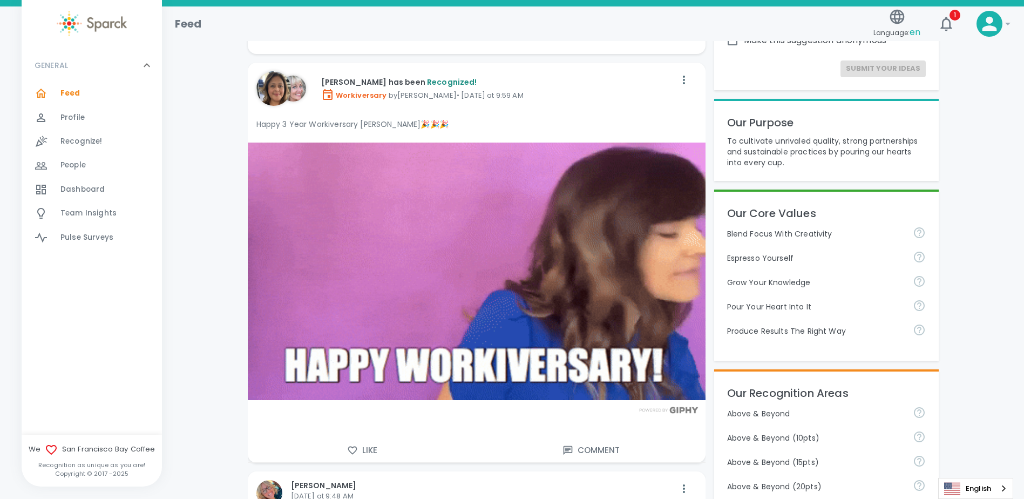
scroll to position [0, 0]
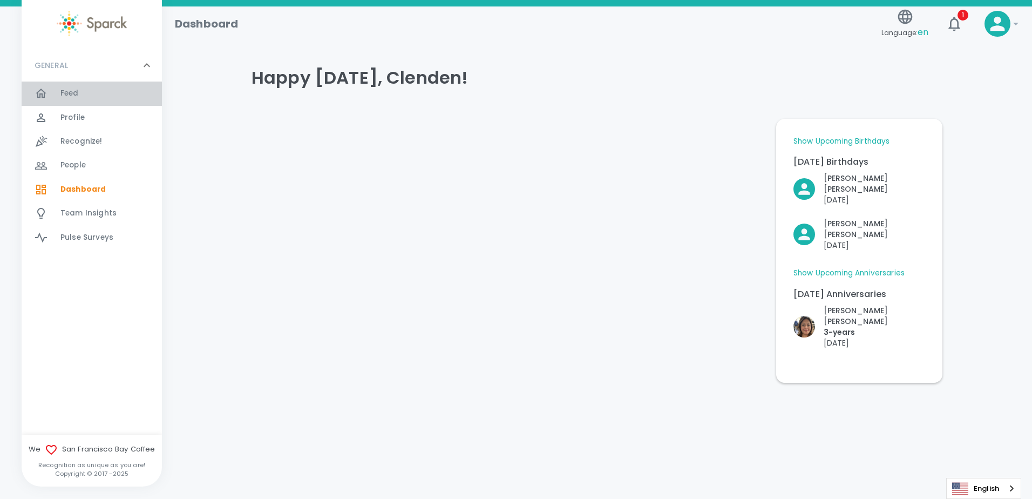
click at [82, 96] on div "Feed 0" at bounding box center [111, 93] width 102 height 15
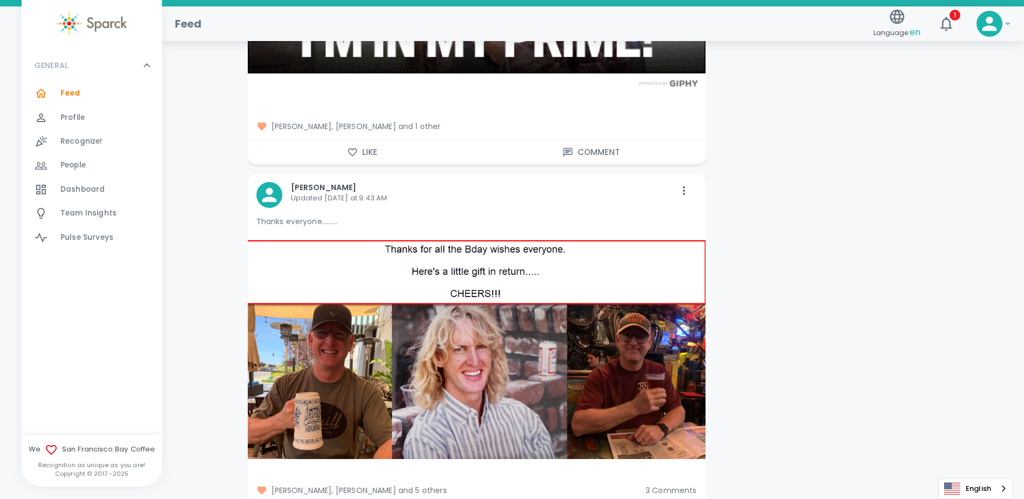
scroll to position [1890, 0]
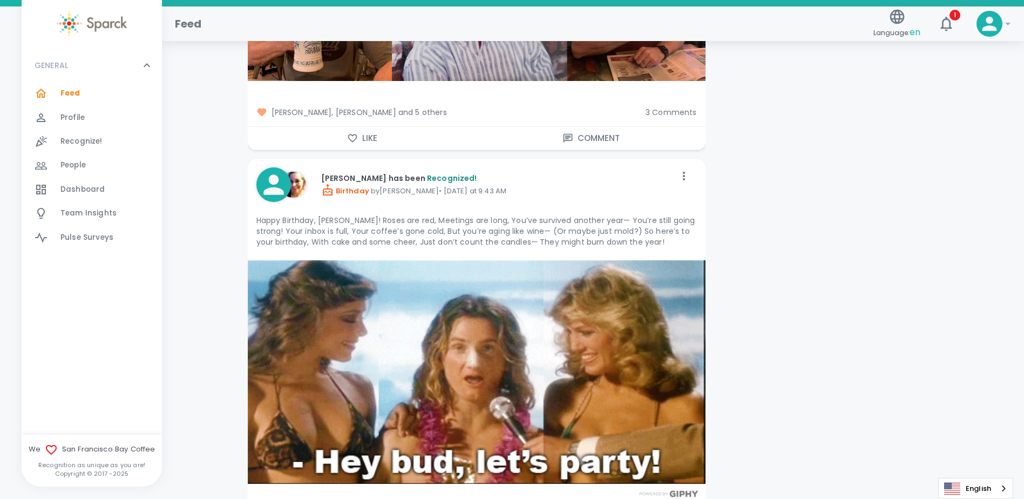
click at [397, 112] on span "Jack Brown, Linda Chock and 5 others" at bounding box center [446, 112] width 381 height 11
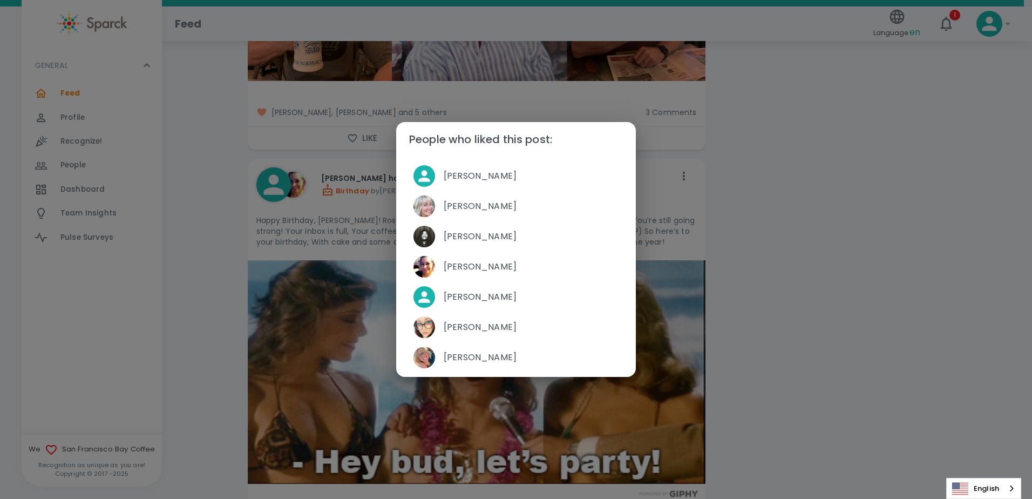
click at [828, 300] on div "People who liked this post: Jack Brown Linda Chock Angel Coloyan Nikki Meeks Jo…" at bounding box center [516, 249] width 1032 height 499
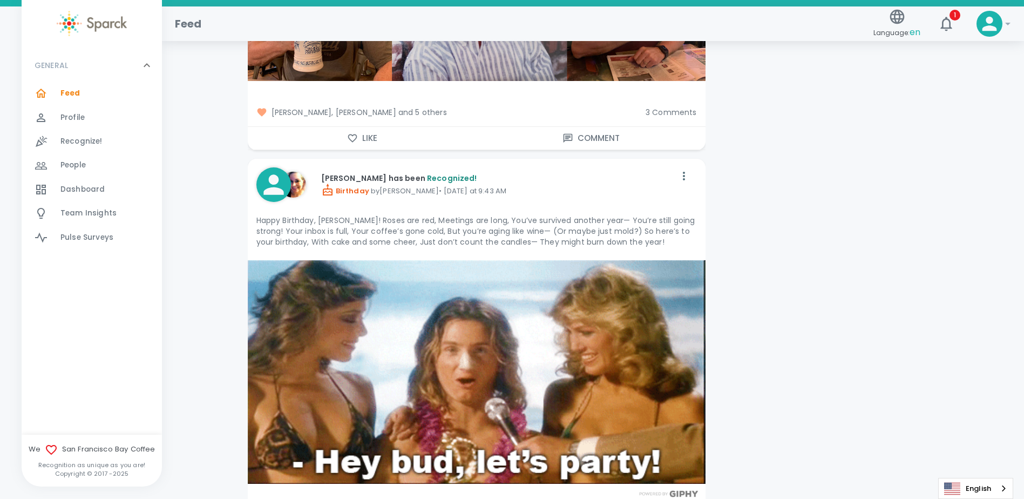
click at [668, 111] on span "3 Comments" at bounding box center [671, 112] width 51 height 11
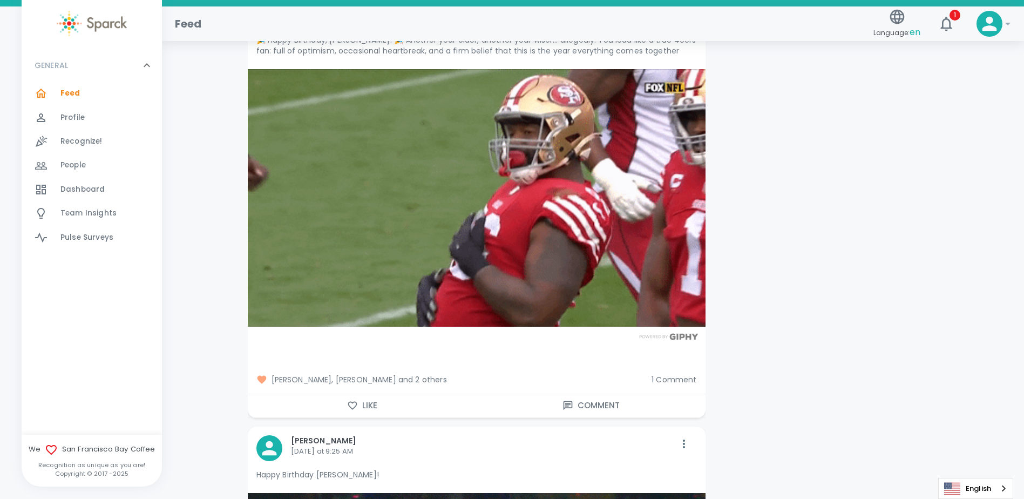
scroll to position [2862, 0]
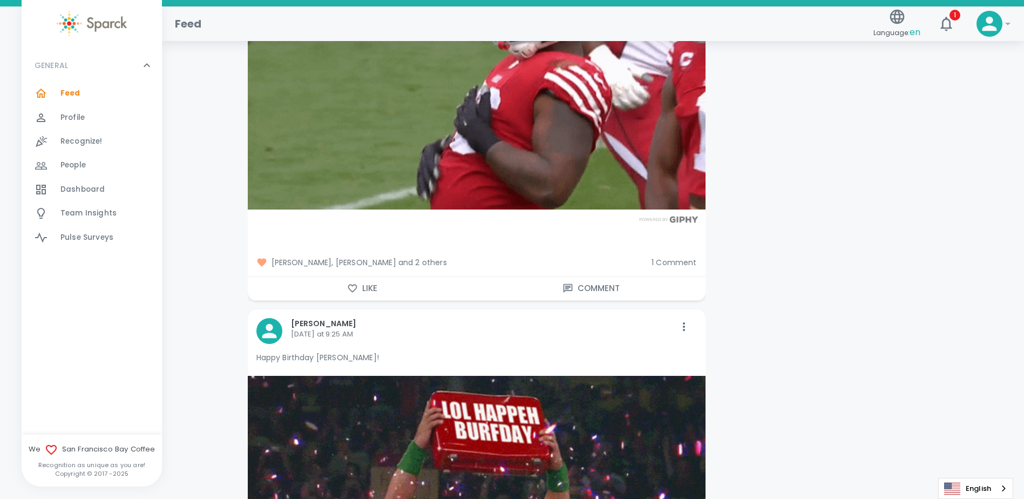
click at [677, 261] on span "1 Comment" at bounding box center [674, 262] width 45 height 11
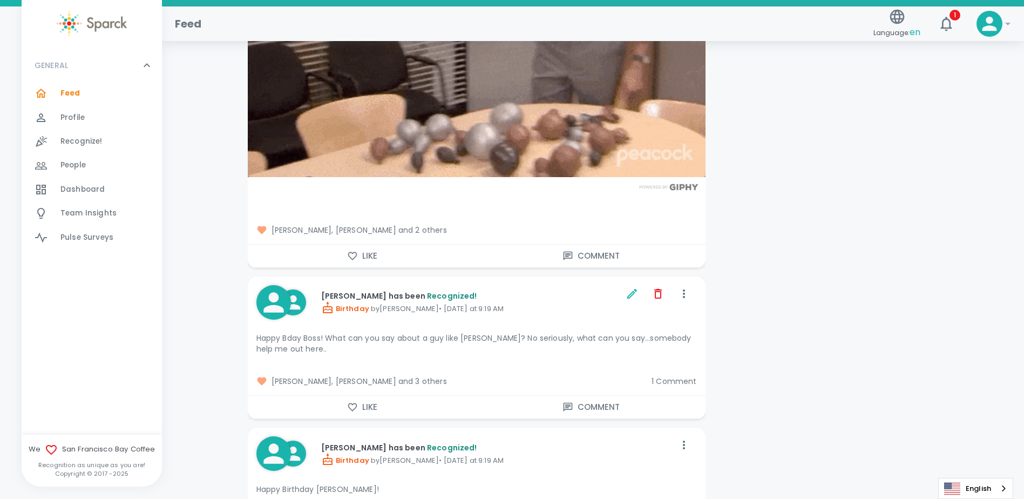
scroll to position [5292, 0]
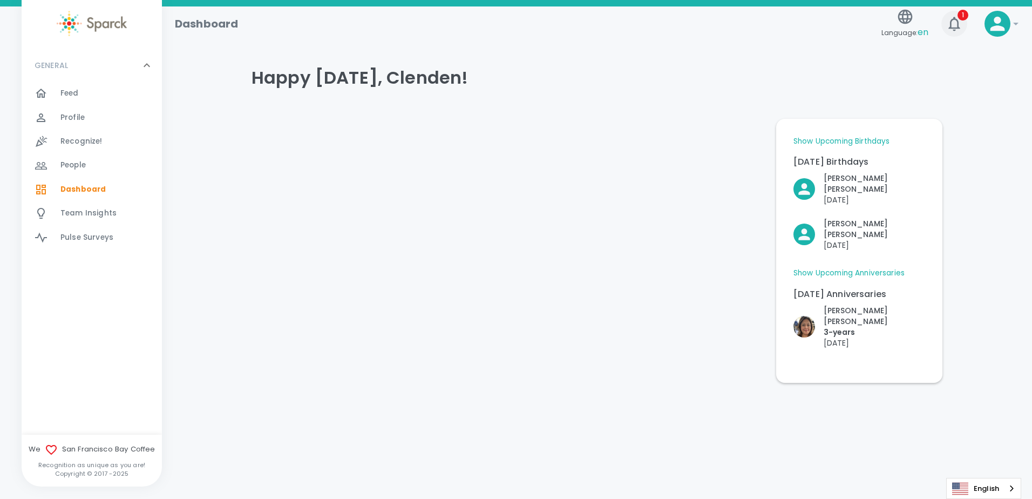
click at [963, 22] on button "1" at bounding box center [955, 24] width 26 height 26
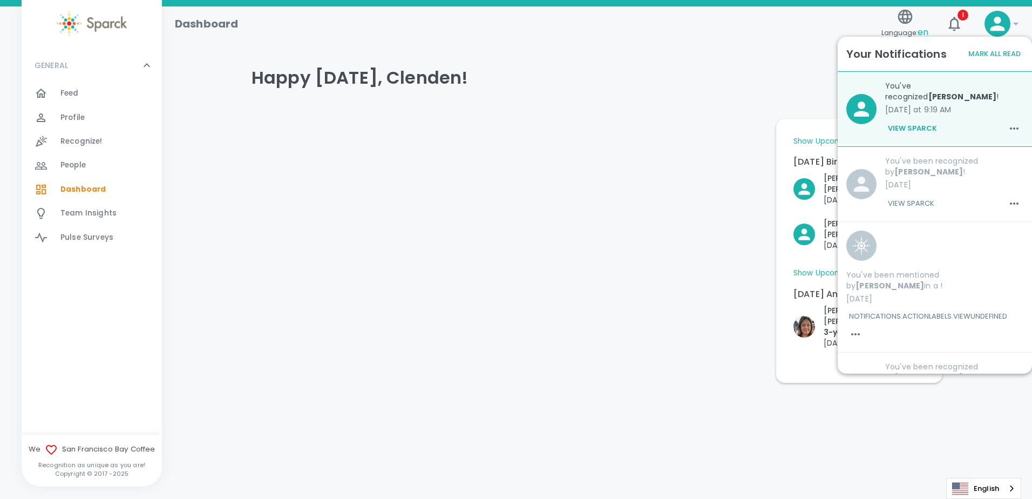
click at [995, 52] on button "Mark All Read" at bounding box center [995, 54] width 58 height 17
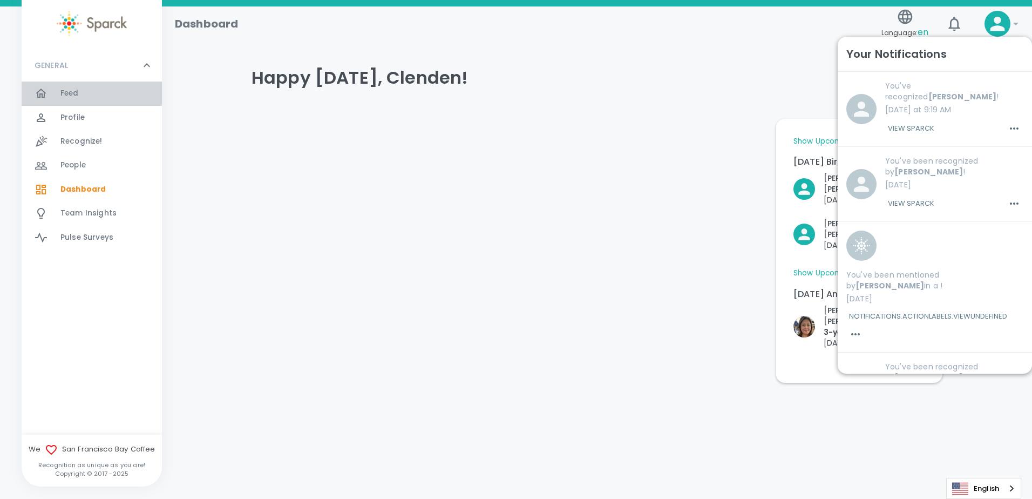
click at [63, 96] on span "Feed" at bounding box center [69, 93] width 18 height 11
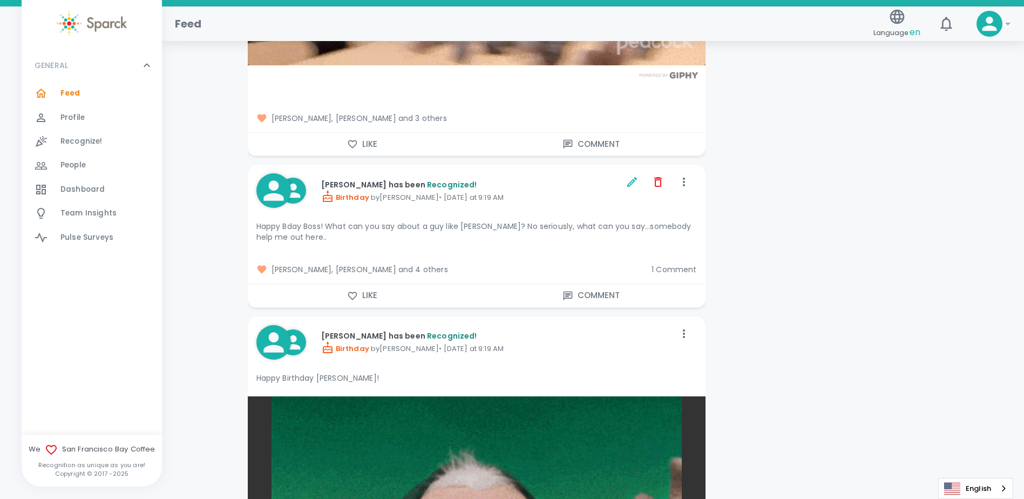
scroll to position [4914, 0]
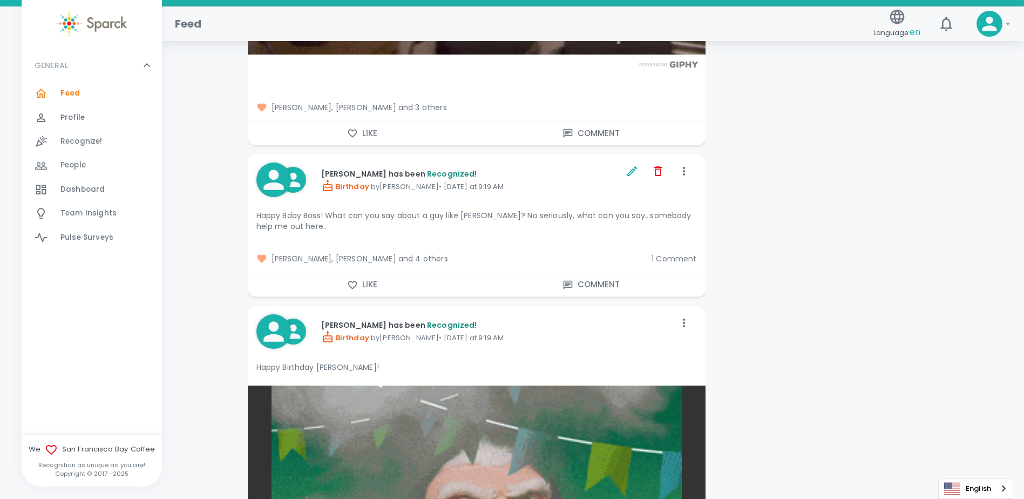
click at [414, 254] on span "[PERSON_NAME], [PERSON_NAME] and 4 others" at bounding box center [449, 258] width 387 height 11
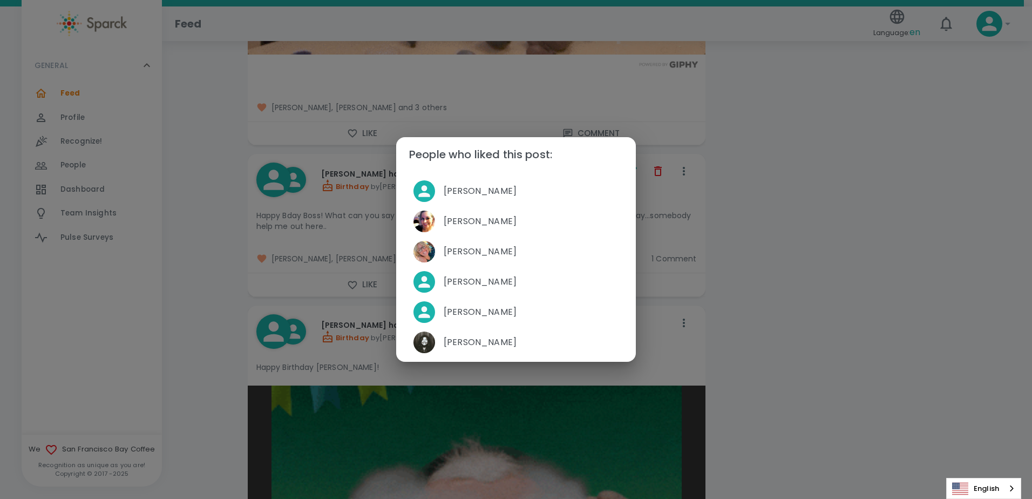
click at [924, 248] on div "People who liked this post: [PERSON_NAME] [PERSON_NAME] [PERSON_NAME] [PERSON_N…" at bounding box center [516, 249] width 1032 height 499
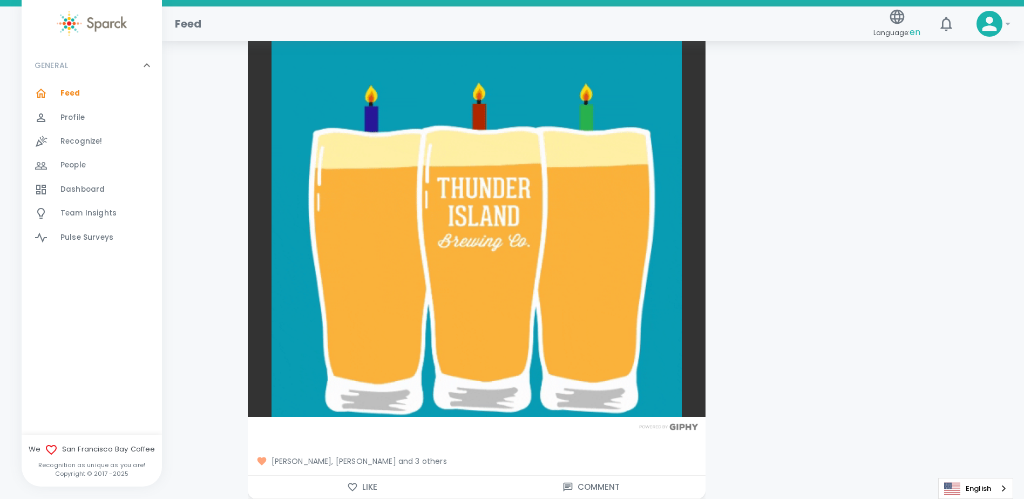
scroll to position [6534, 0]
